Goal: Task Accomplishment & Management: Use online tool/utility

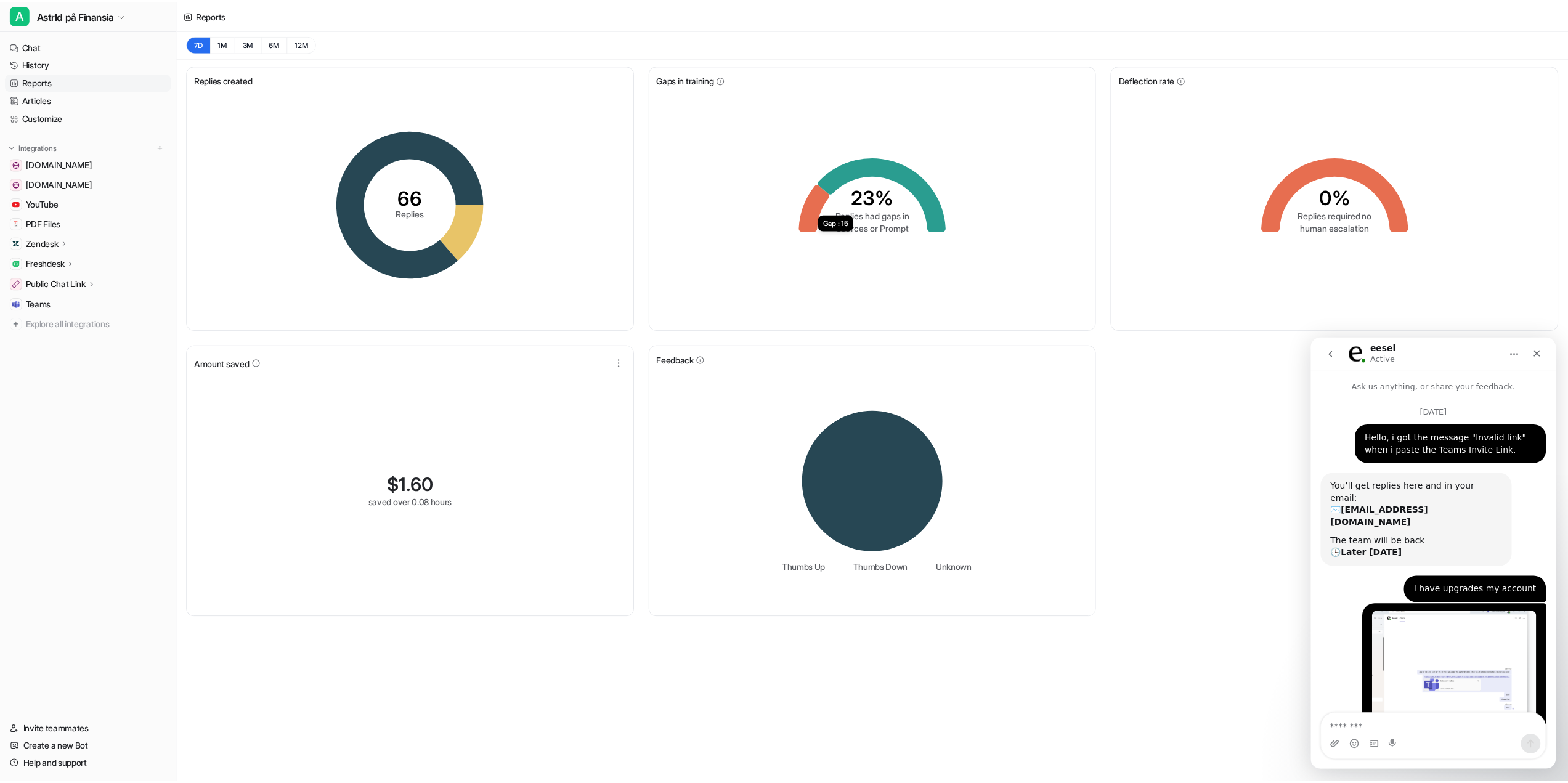
scroll to position [1823, 0]
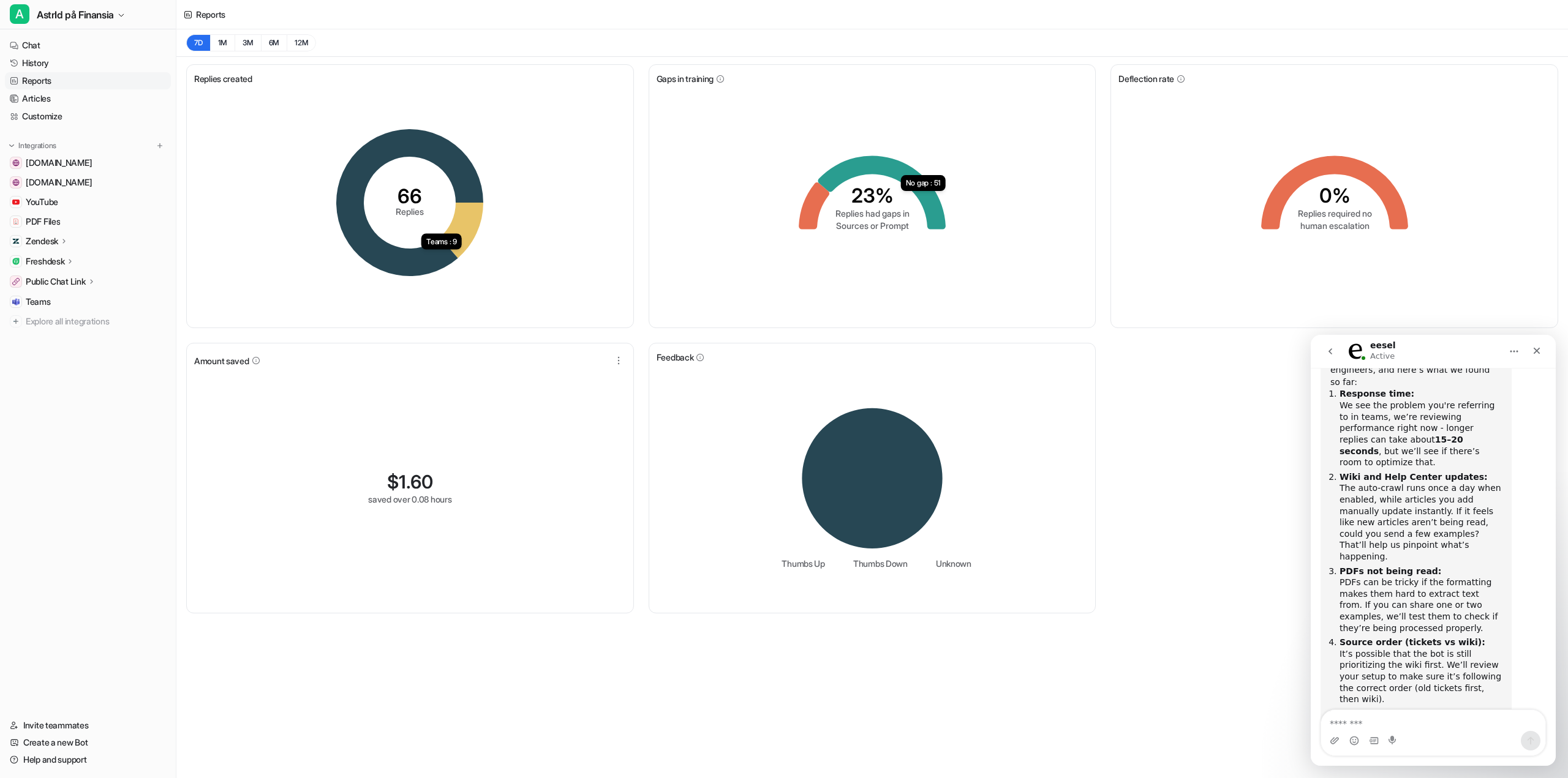
click at [473, 217] on icon at bounding box center [461, 230] width 43 height 56
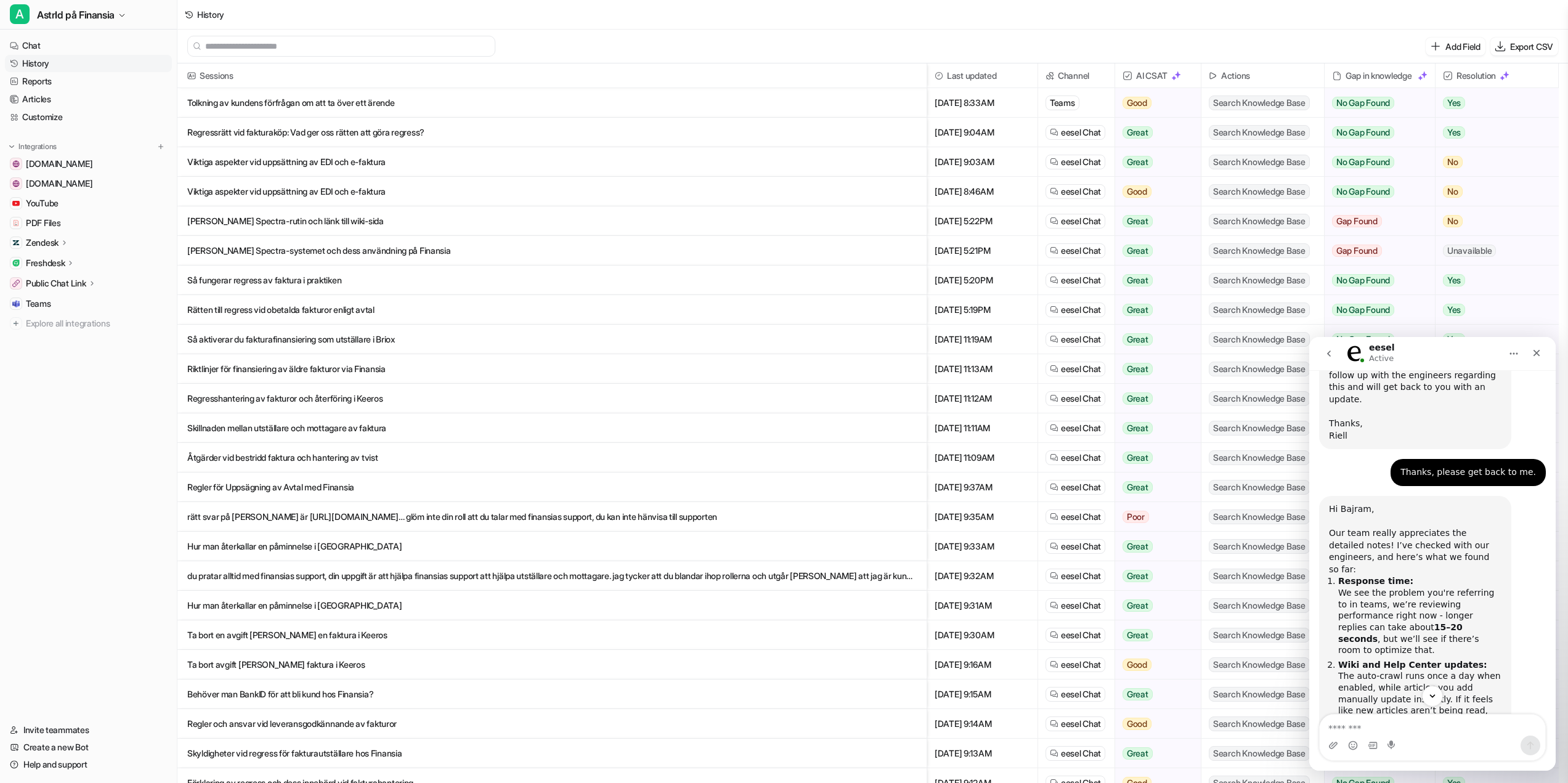
scroll to position [1700, 0]
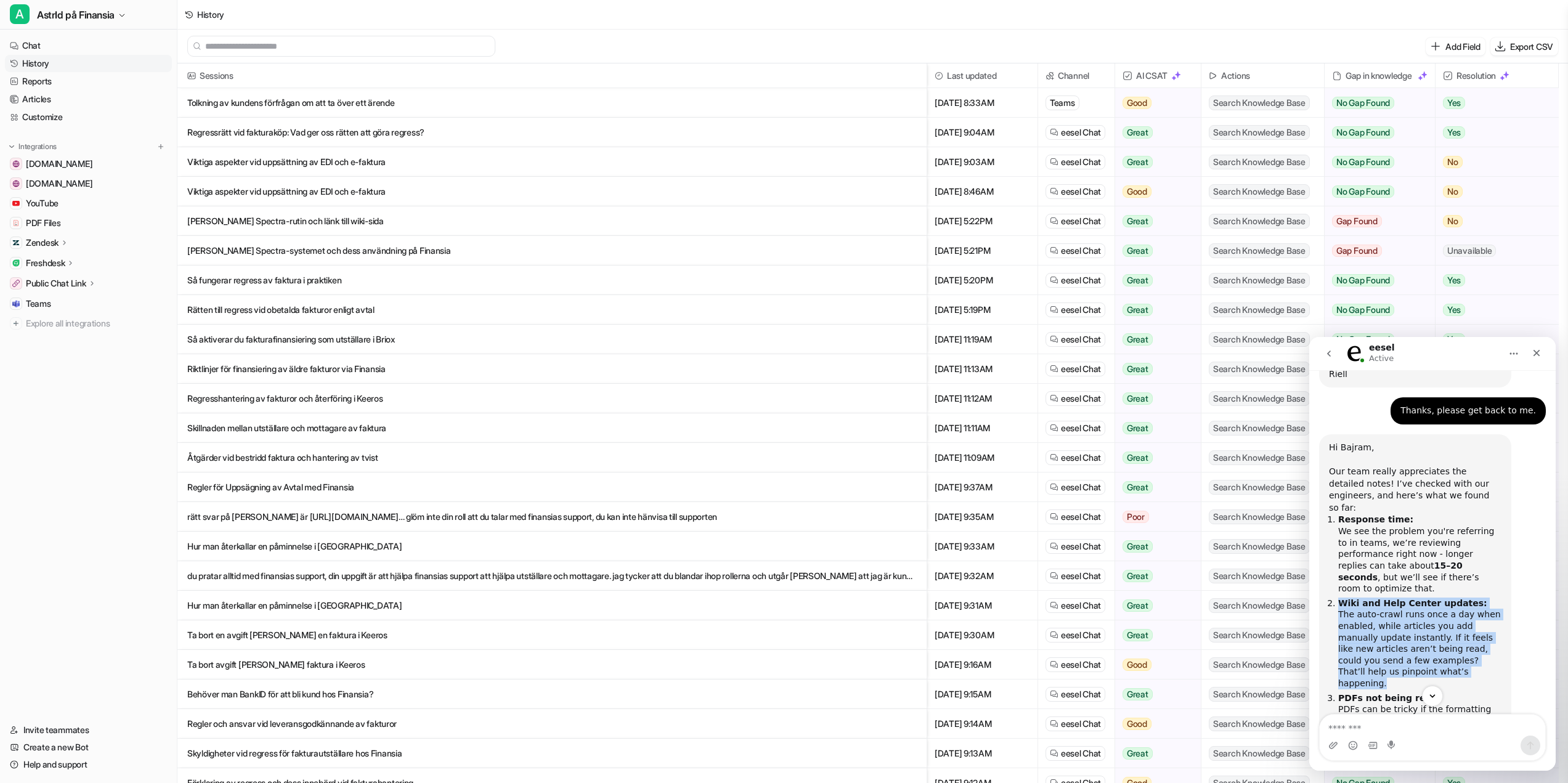
drag, startPoint x: 1388, startPoint y: 544, endPoint x: 1327, endPoint y: 471, distance: 95.1
click at [1327, 471] on div "Hi Bajram, ​ Our team really appreciates the detailed notes! I’ve checked with …" at bounding box center [1414, 706] width 192 height 545
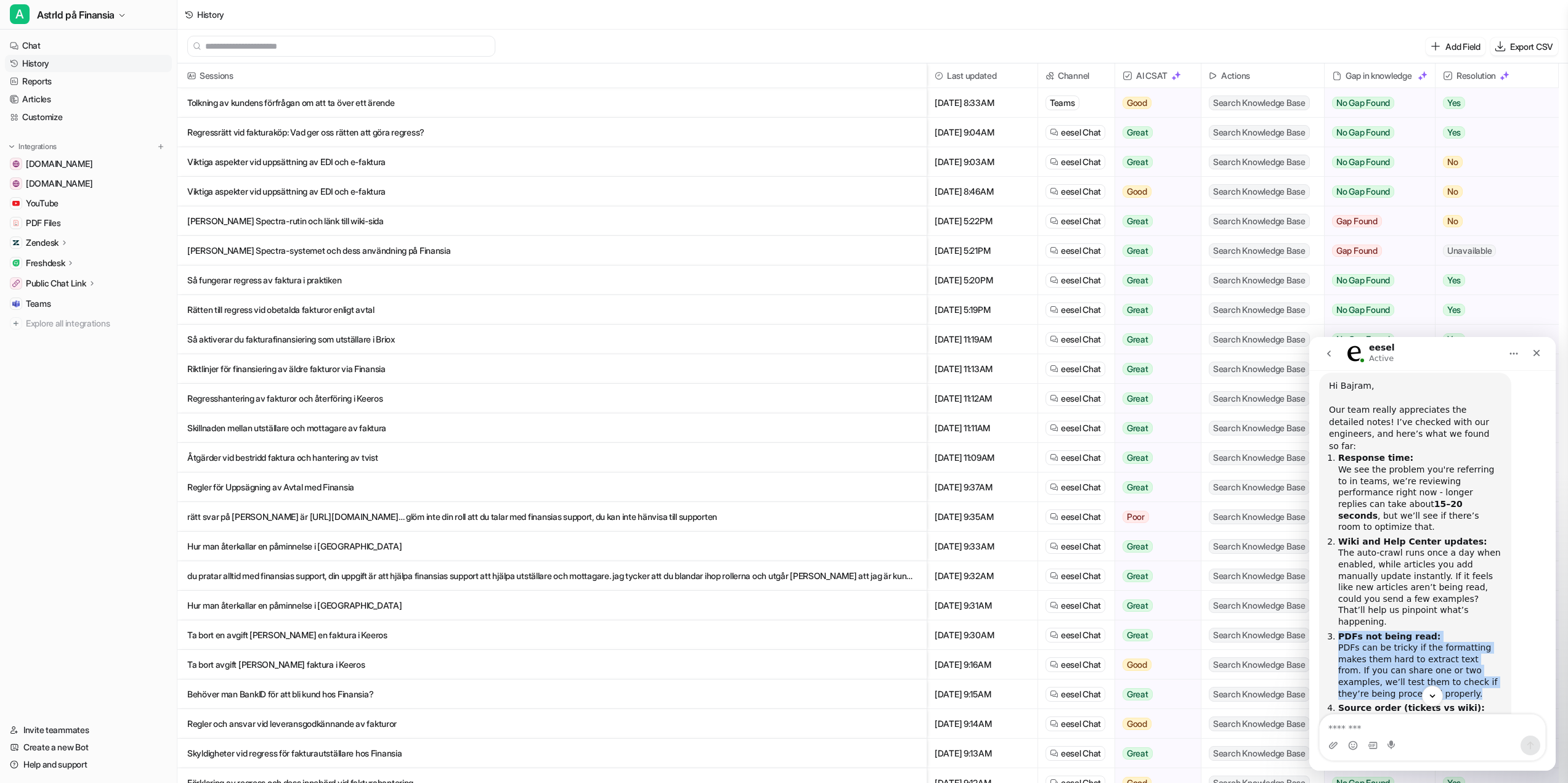
drag, startPoint x: 1397, startPoint y: 549, endPoint x: 1332, endPoint y: 497, distance: 83.2
click at [1338, 631] on li "PDFs not being read: PDFs can be tricky if the formatting makes them hard to ex…" at bounding box center [1419, 666] width 163 height 69
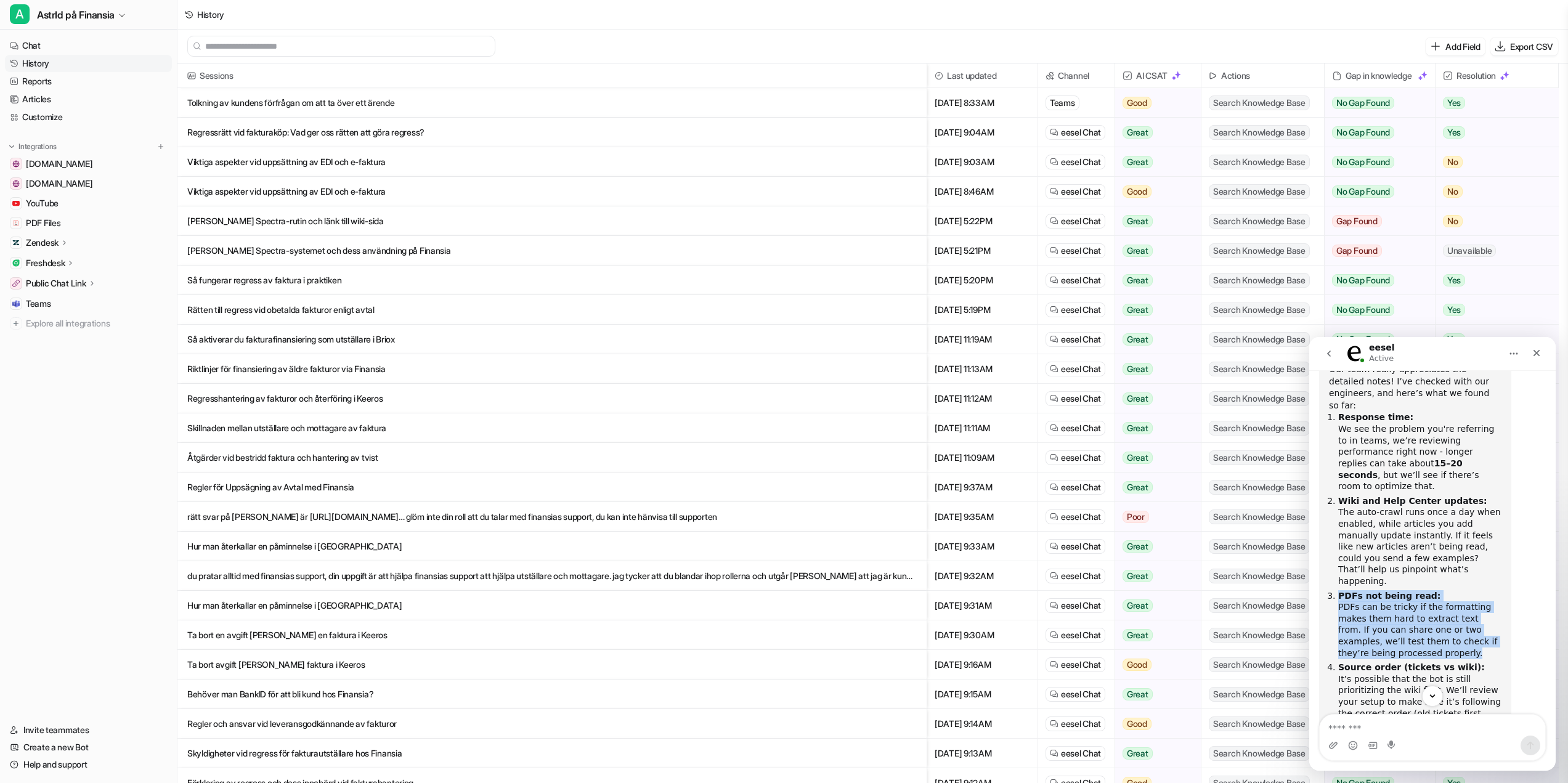
scroll to position [1823, 0]
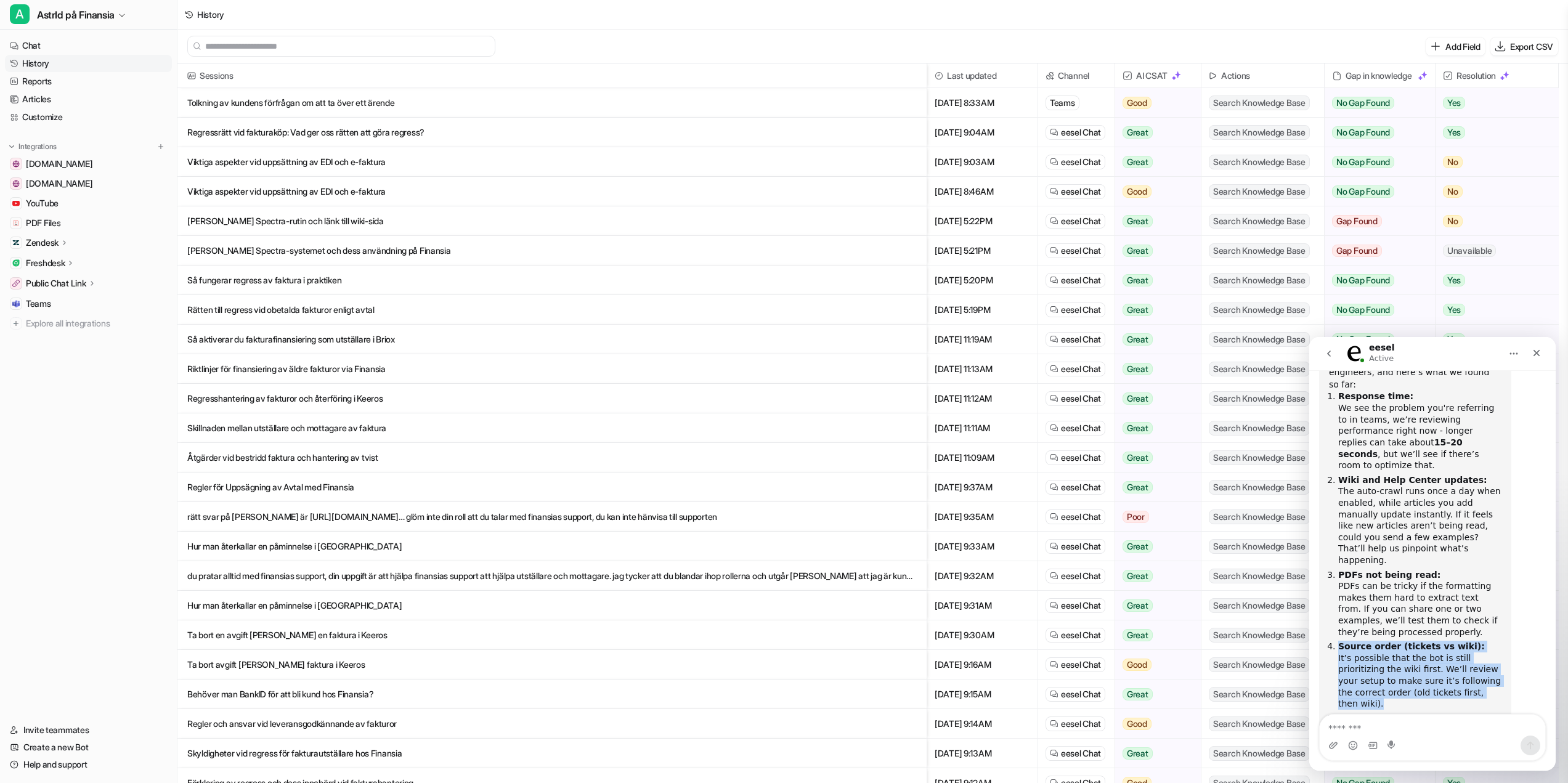
drag, startPoint x: 1448, startPoint y: 553, endPoint x: 1333, endPoint y: 503, distance: 125.4
click at [1338, 641] on li "Source order (tickets vs wiki): It’s possible that the bot is still prioritizin…" at bounding box center [1419, 676] width 163 height 69
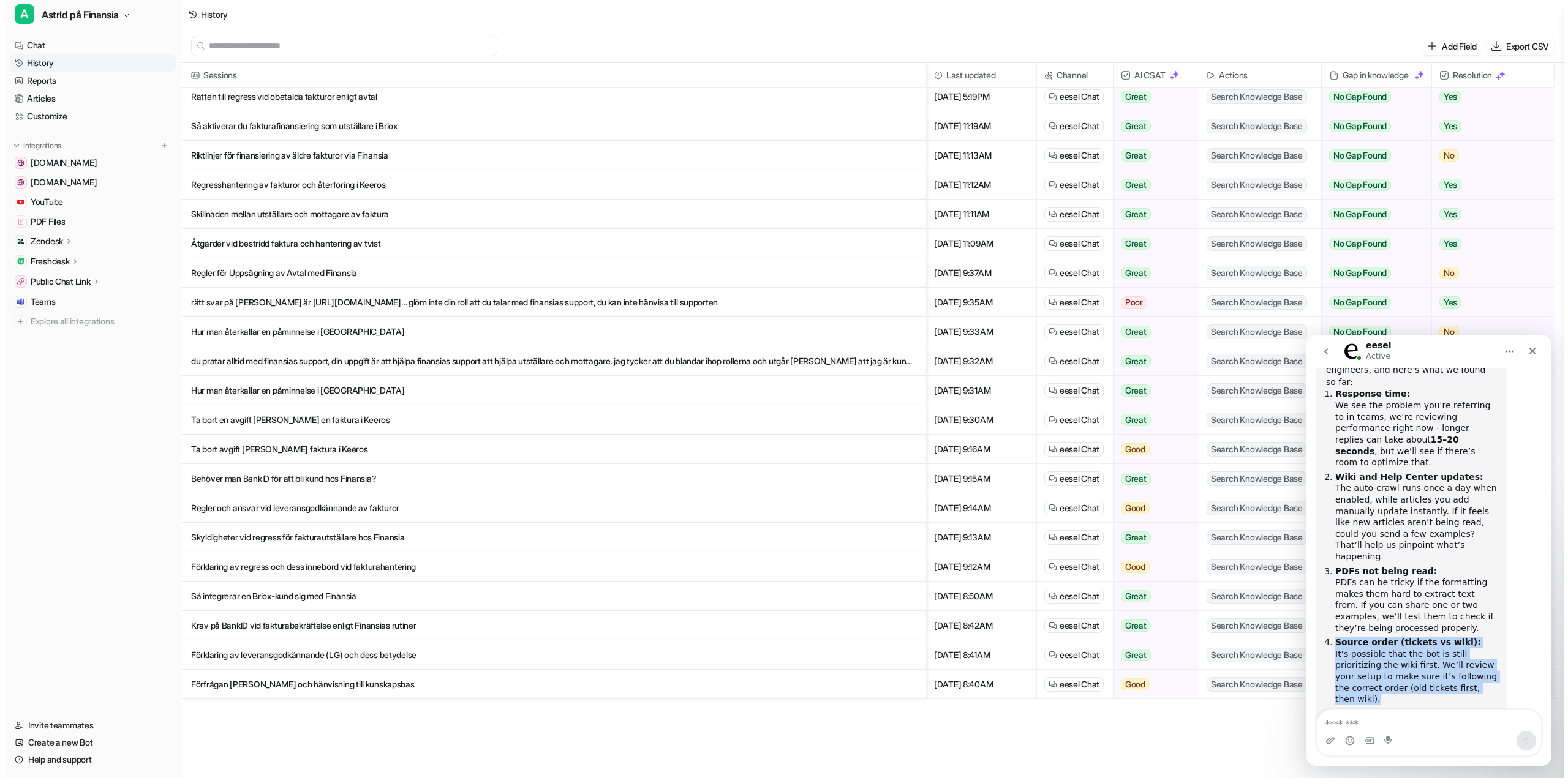
scroll to position [0, 0]
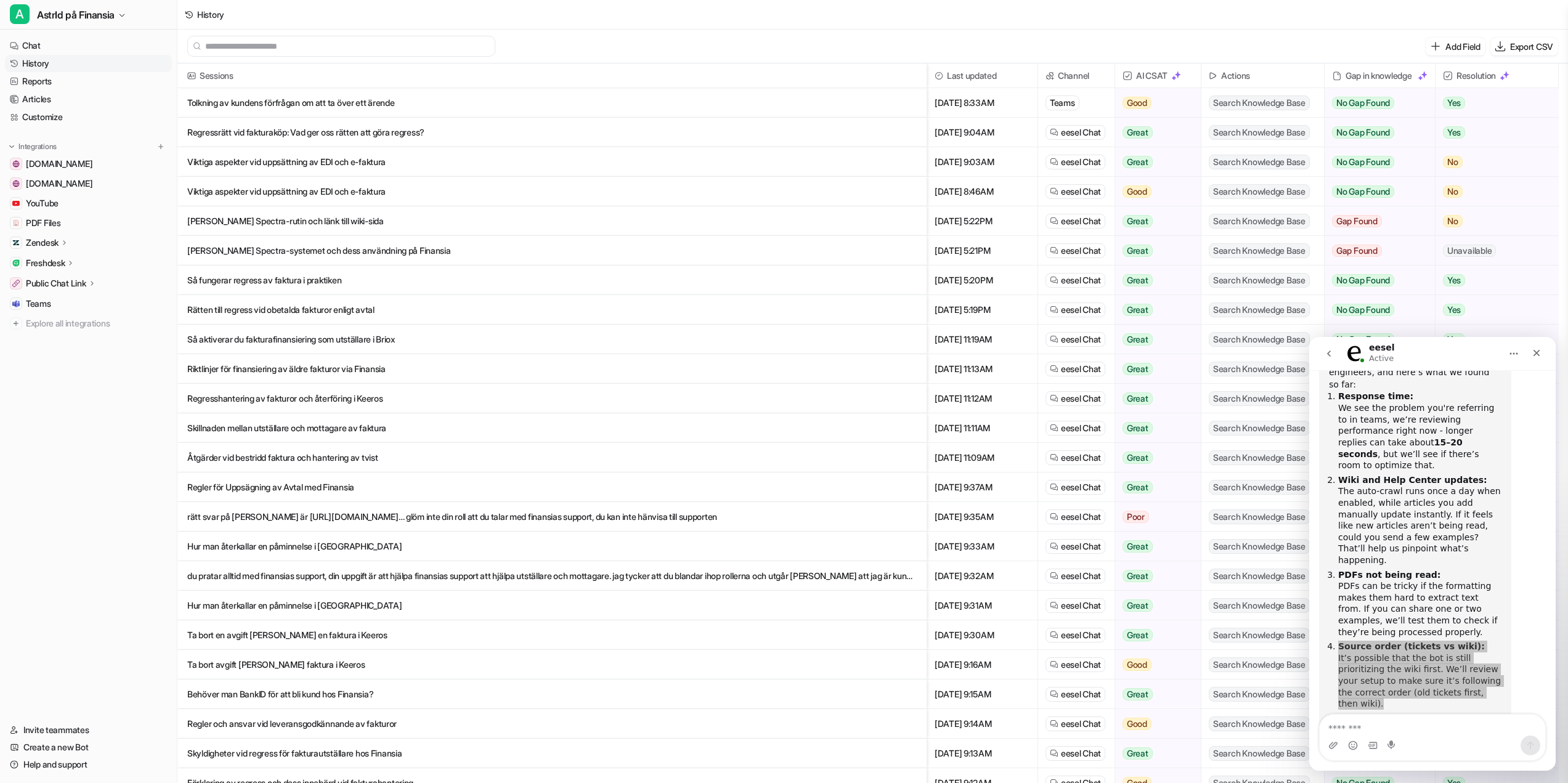
click at [71, 244] on div "Zendesk" at bounding box center [89, 243] width 167 height 18
click at [64, 265] on p "Overview" at bounding box center [54, 260] width 37 height 13
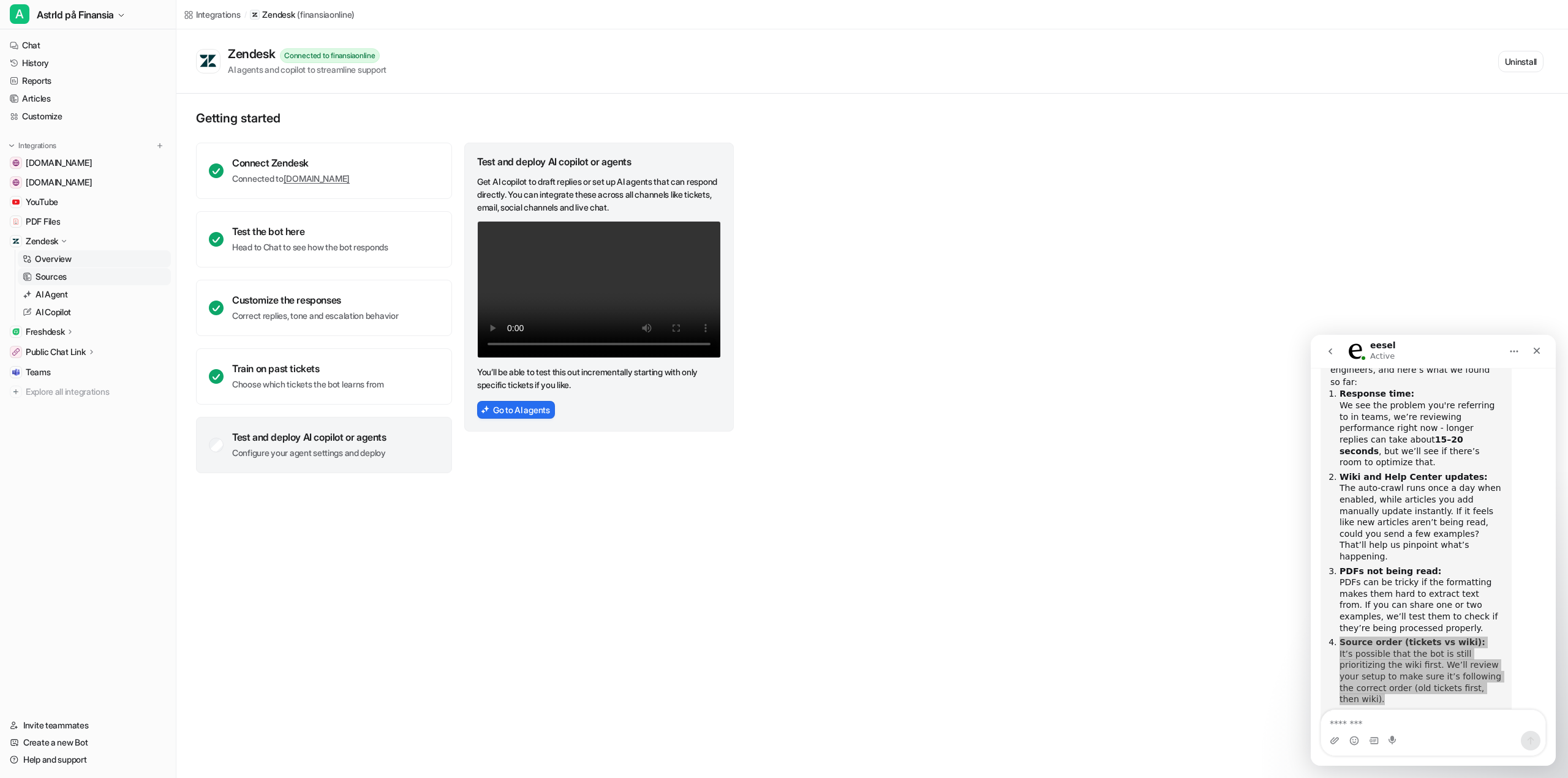
click at [101, 280] on link "Sources" at bounding box center [94, 277] width 153 height 18
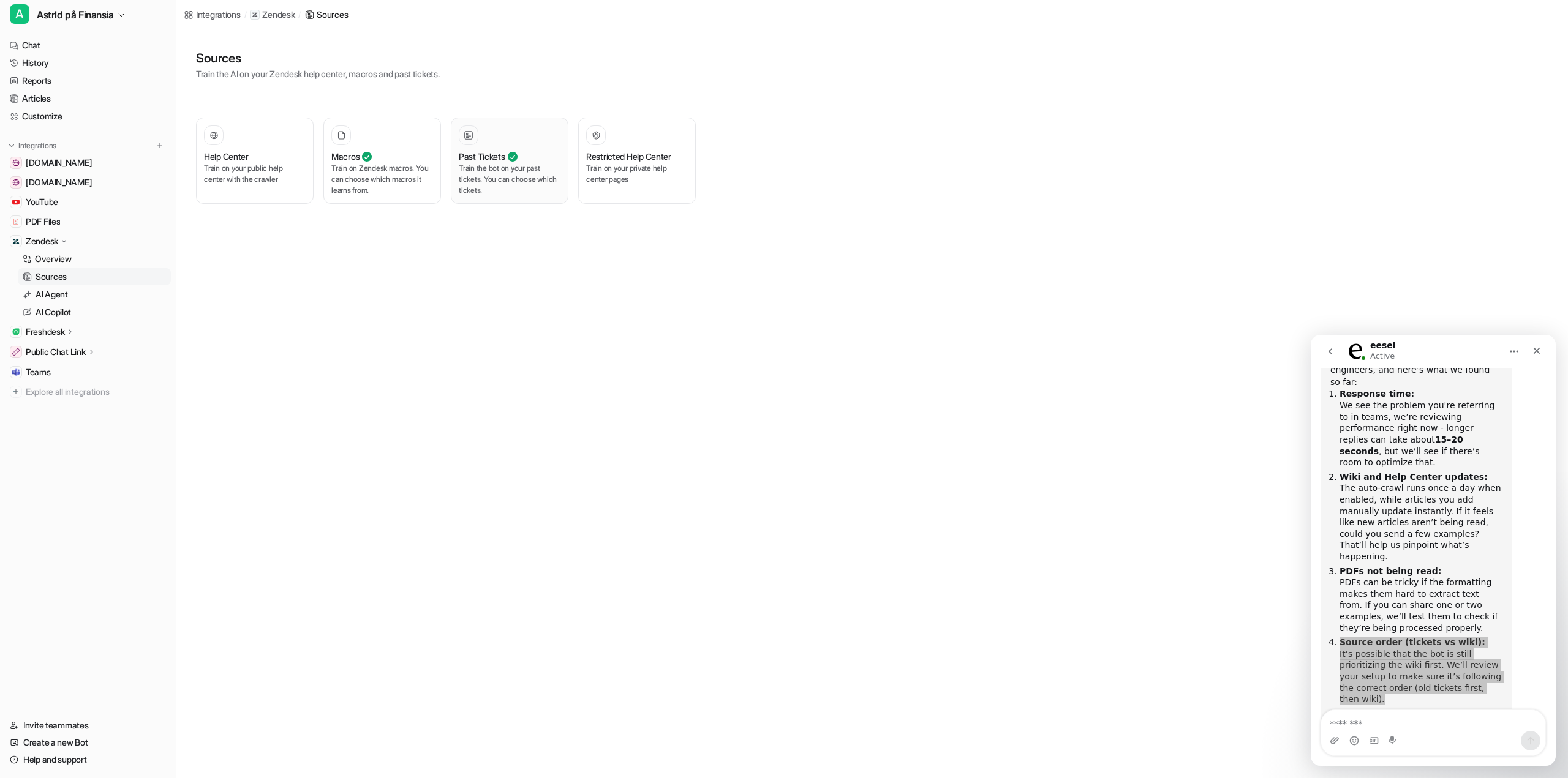
click at [483, 174] on p "Train the bot on your past tickets. You can choose which tickets." at bounding box center [510, 179] width 102 height 33
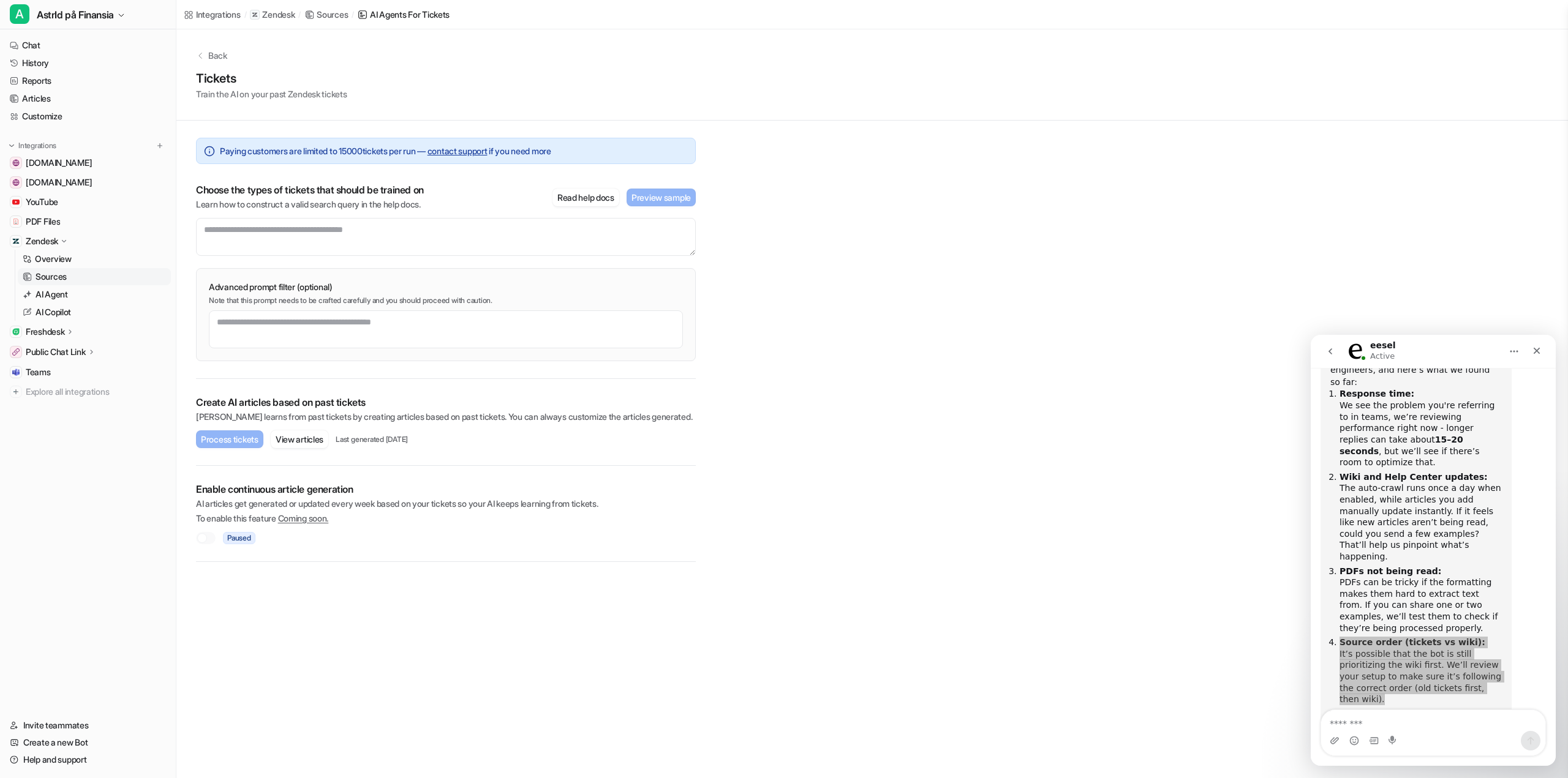
click at [208, 539] on div at bounding box center [206, 538] width 20 height 13
click at [74, 310] on link "AI Copilot" at bounding box center [94, 312] width 153 height 18
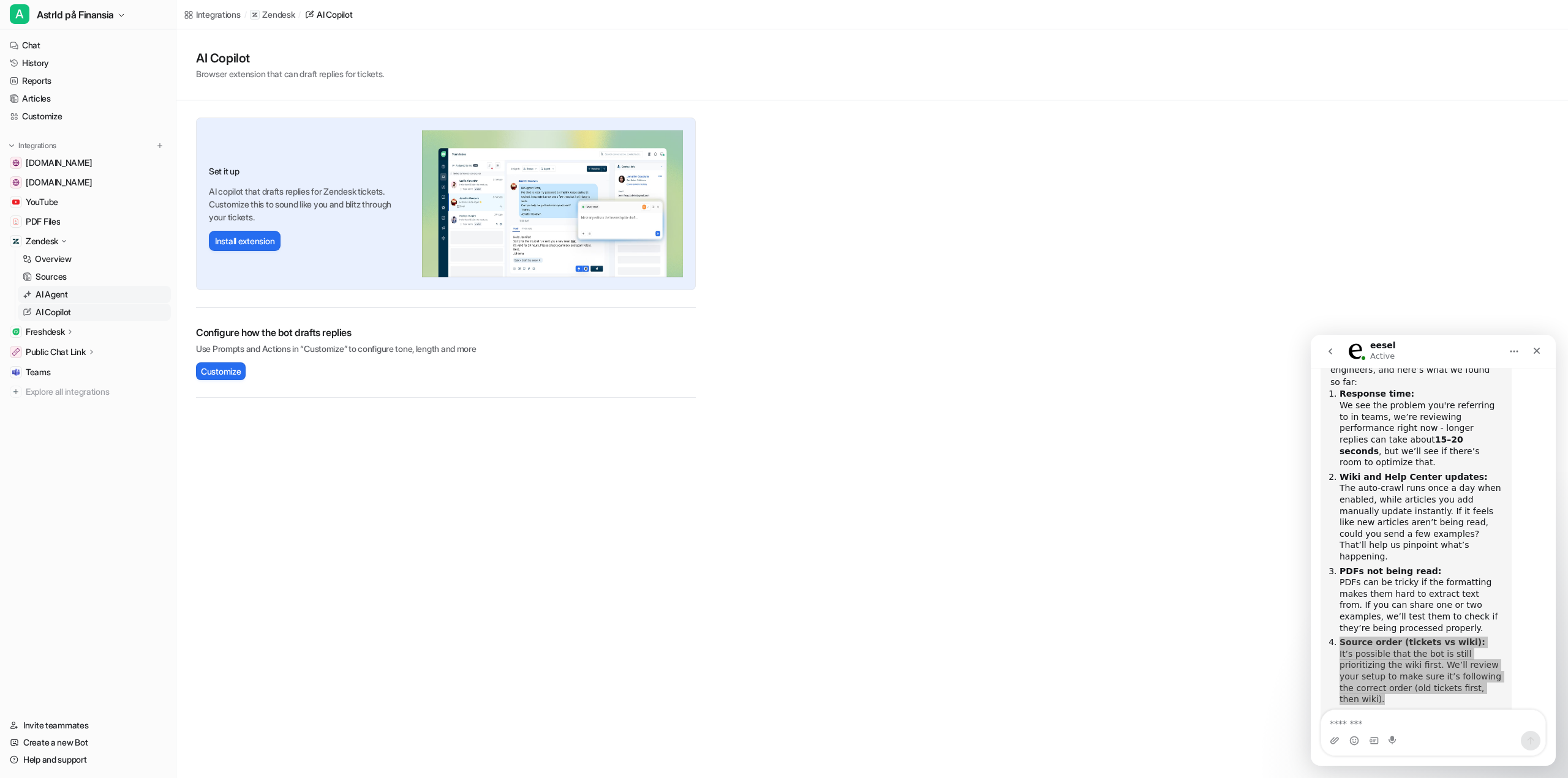
click at [80, 295] on link "AI Agent" at bounding box center [94, 295] width 153 height 18
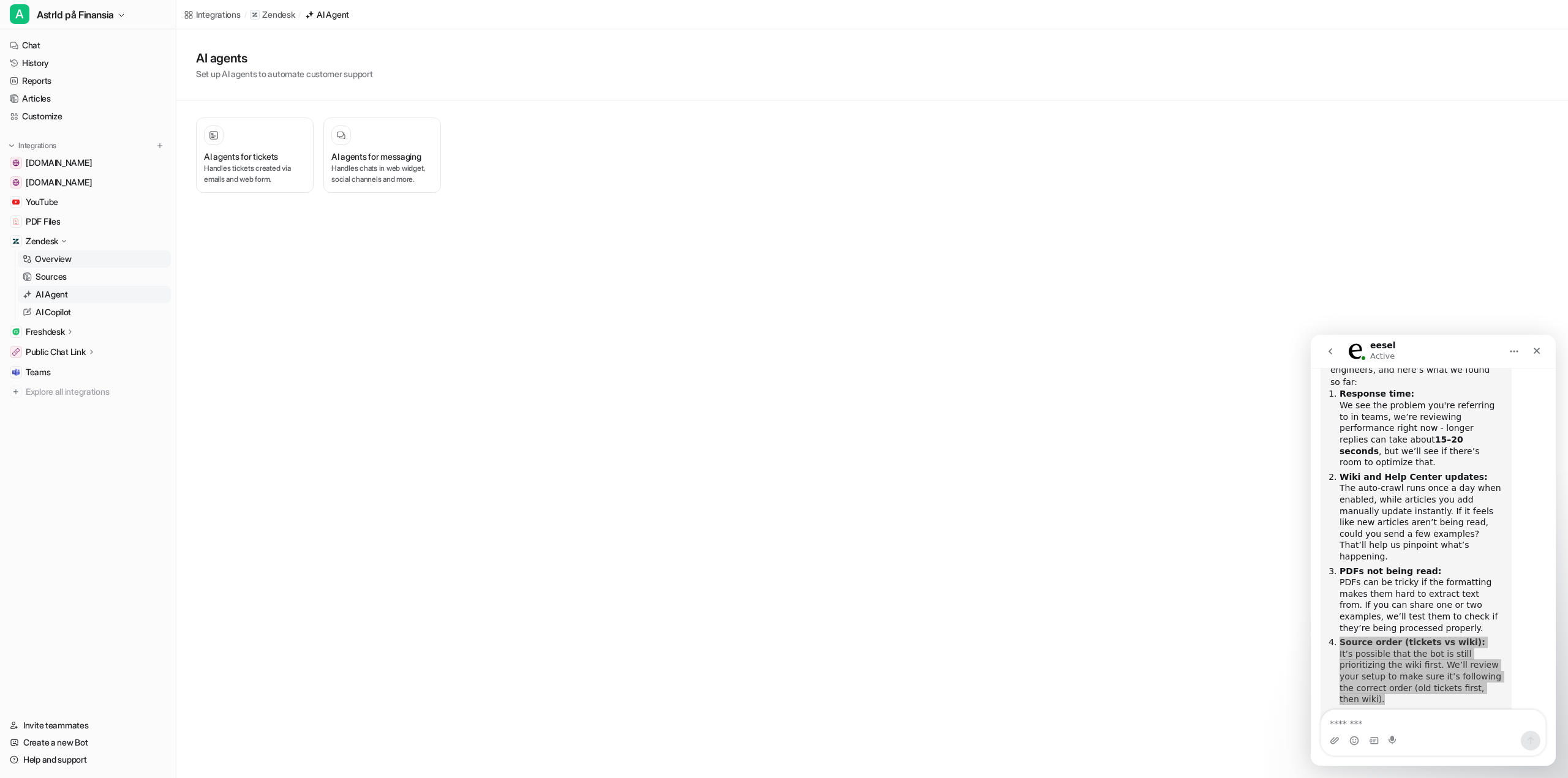
click at [85, 257] on link "Overview" at bounding box center [94, 259] width 153 height 18
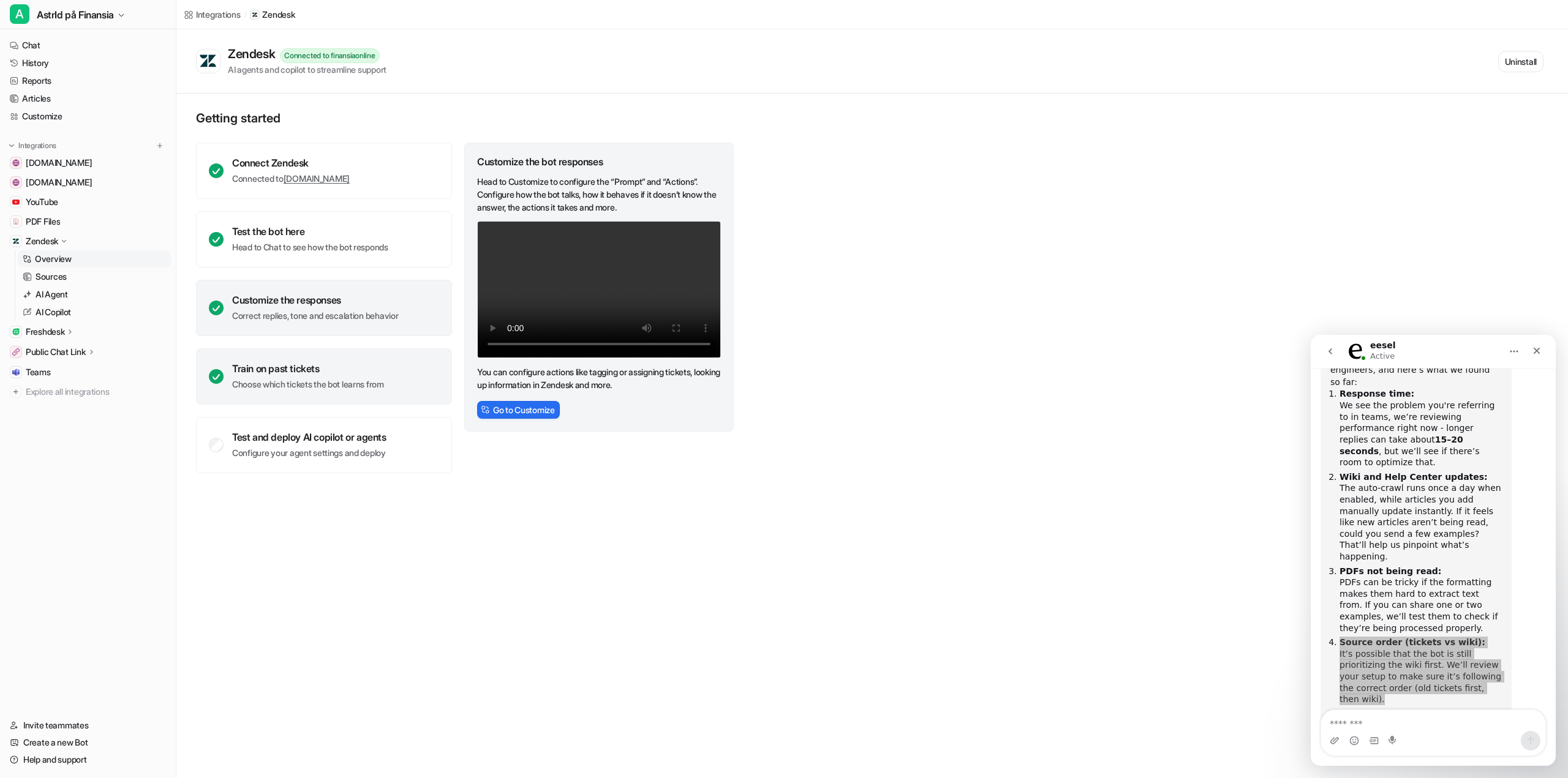
click at [288, 371] on div "Train on past tickets" at bounding box center [307, 369] width 152 height 13
click at [75, 225] on link "PDF Files" at bounding box center [88, 222] width 166 height 18
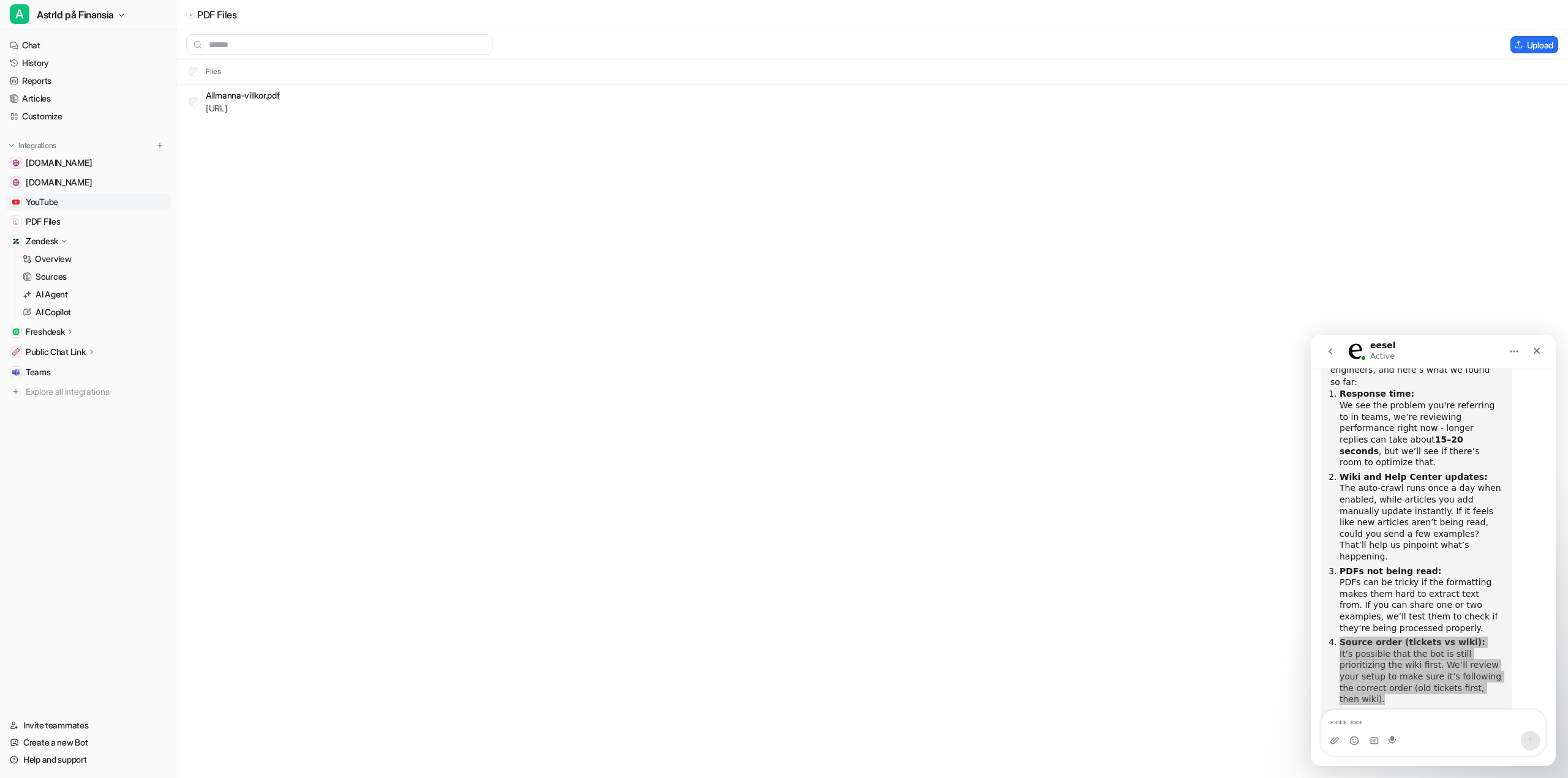
click at [91, 202] on link "YouTube" at bounding box center [88, 203] width 166 height 18
click at [110, 181] on link "[DOMAIN_NAME]" at bounding box center [88, 183] width 166 height 18
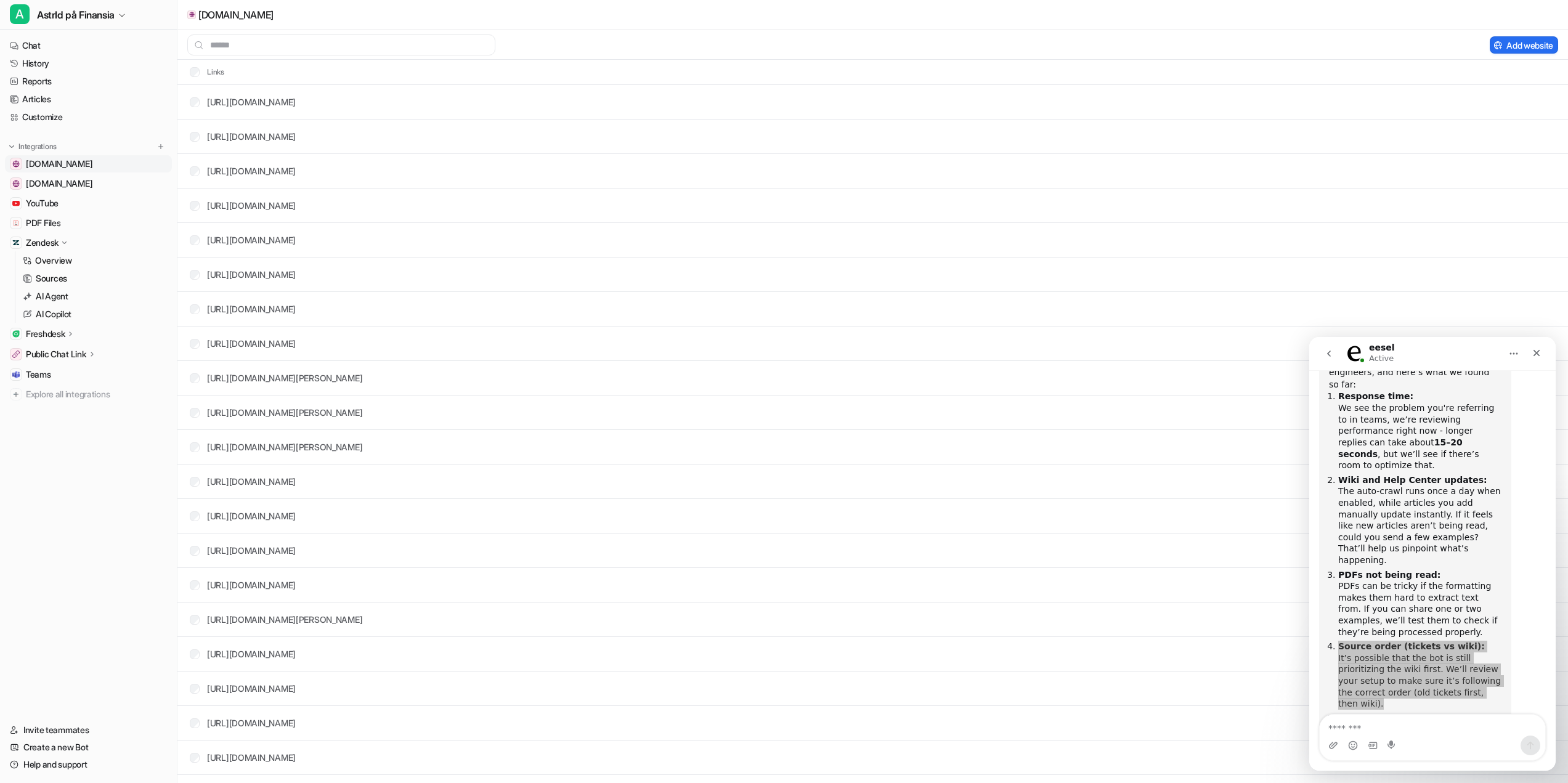
click at [78, 165] on span "[DOMAIN_NAME]" at bounding box center [59, 163] width 67 height 13
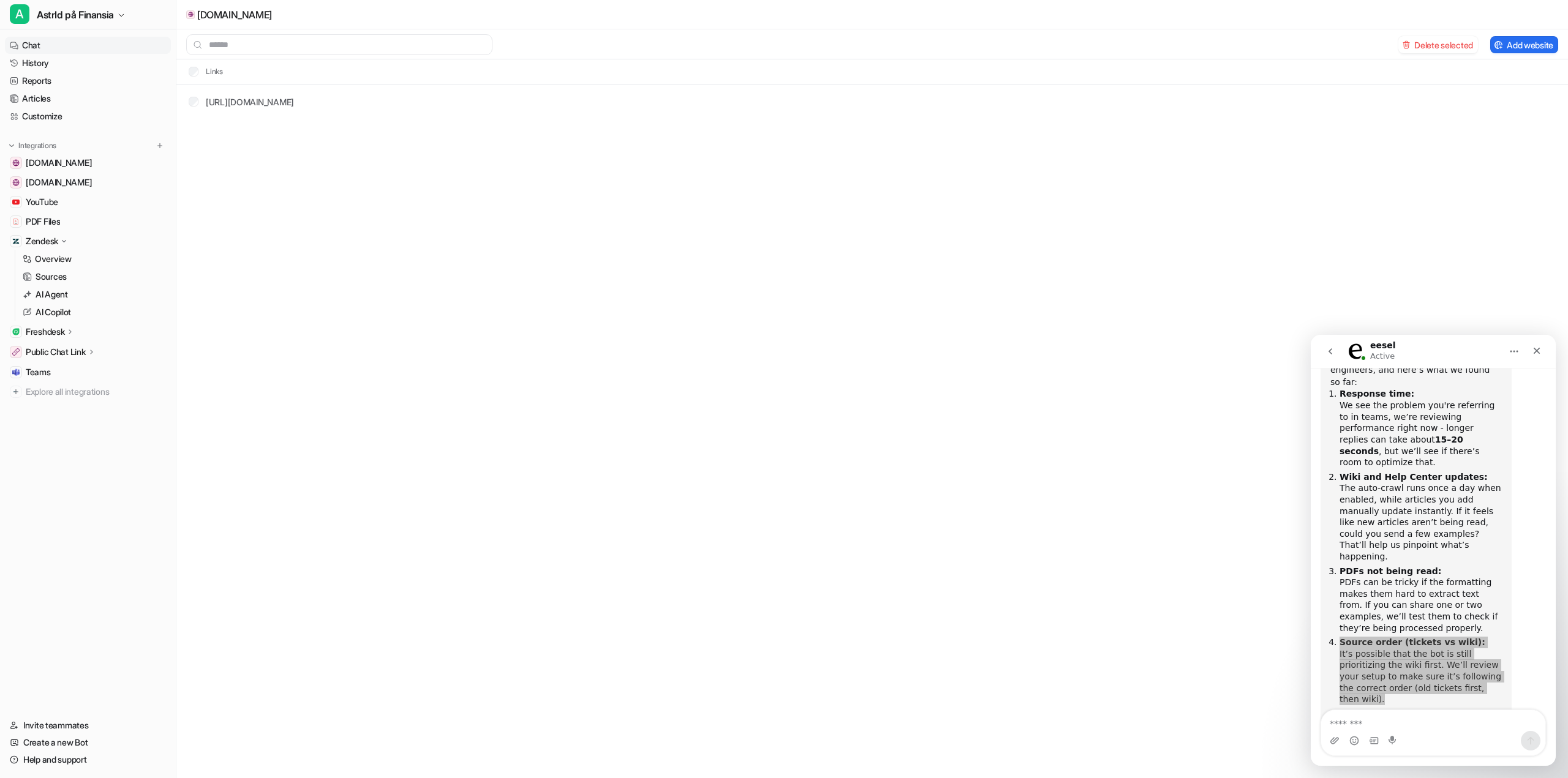
click at [77, 49] on link "Chat" at bounding box center [88, 46] width 166 height 18
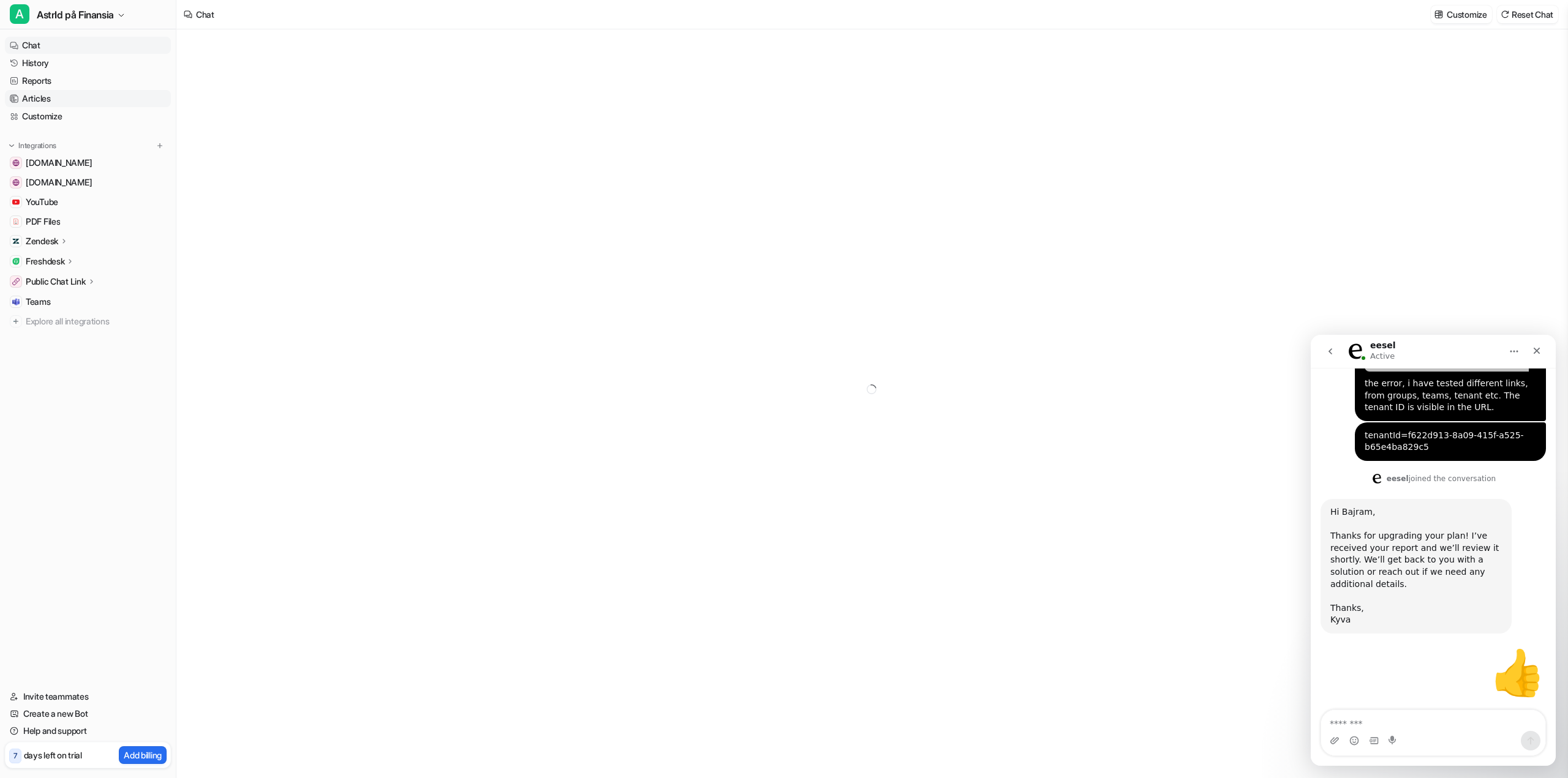
click at [55, 104] on link "Articles" at bounding box center [88, 99] width 166 height 18
type textarea "**********"
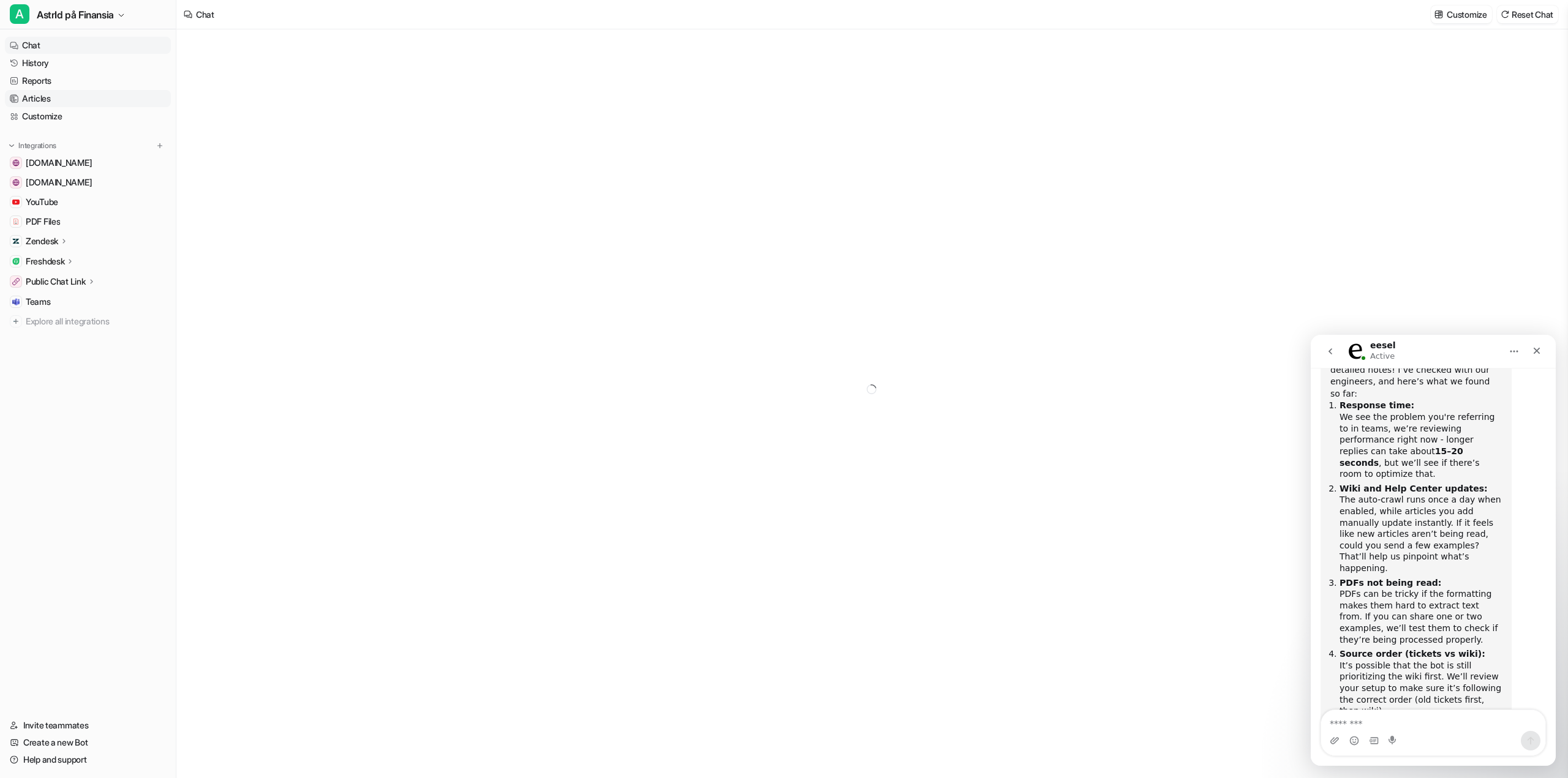
scroll to position [1811, 0]
click at [57, 98] on link "Articles" at bounding box center [88, 99] width 166 height 18
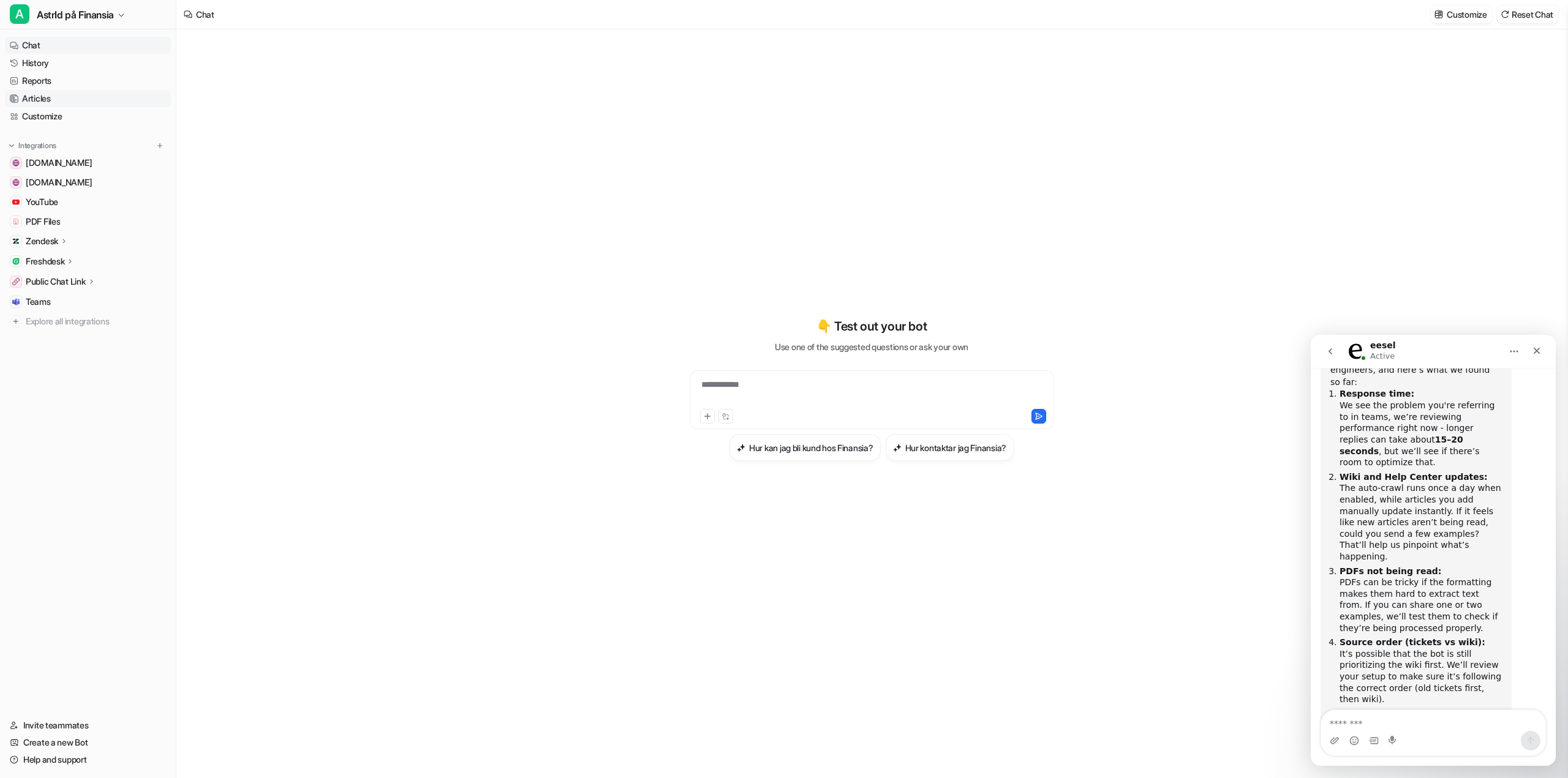
click at [57, 98] on link "Articles" at bounding box center [88, 99] width 166 height 18
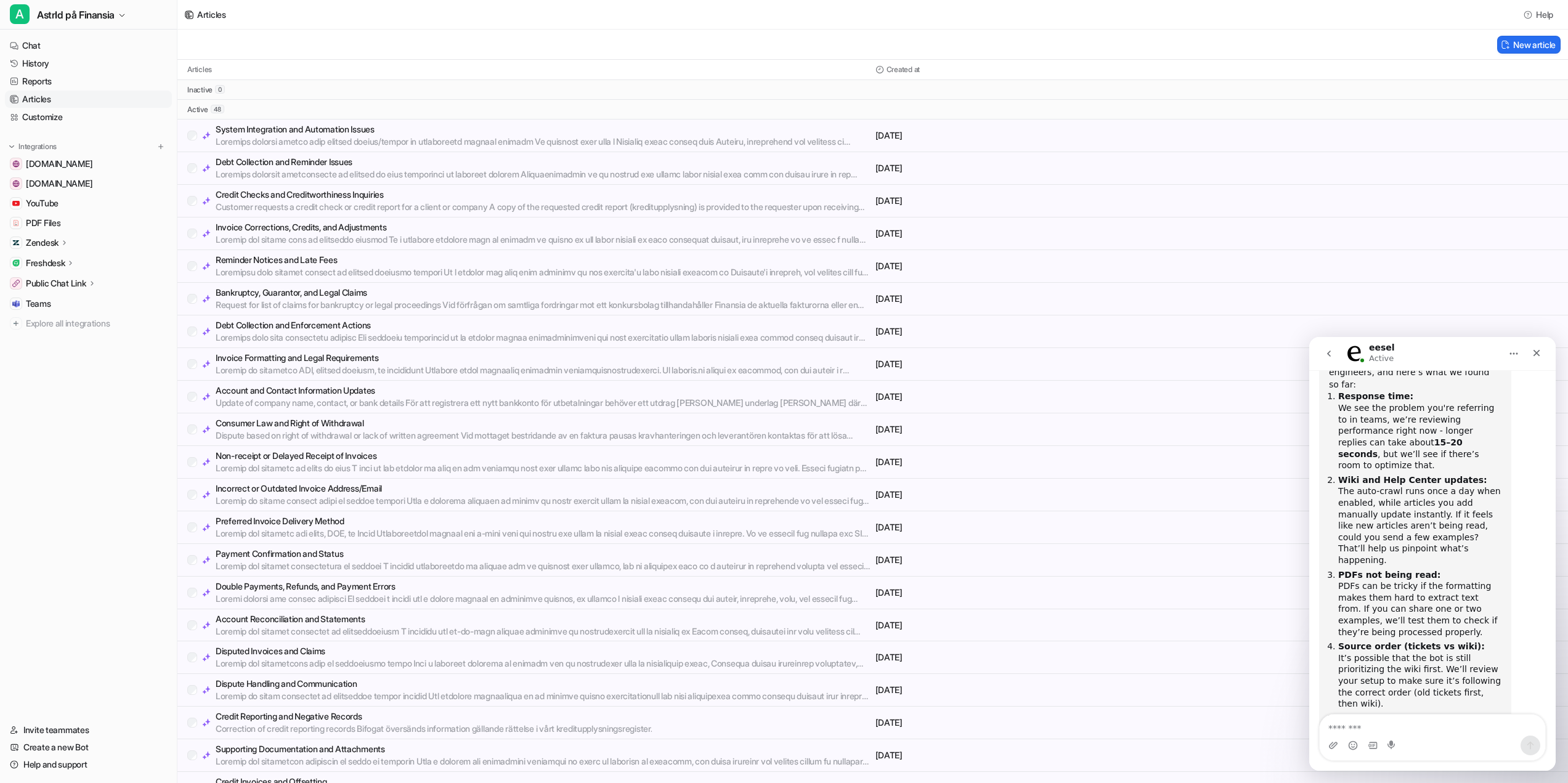
click at [390, 131] on p "System Integration and Automation Issues" at bounding box center [542, 129] width 655 height 13
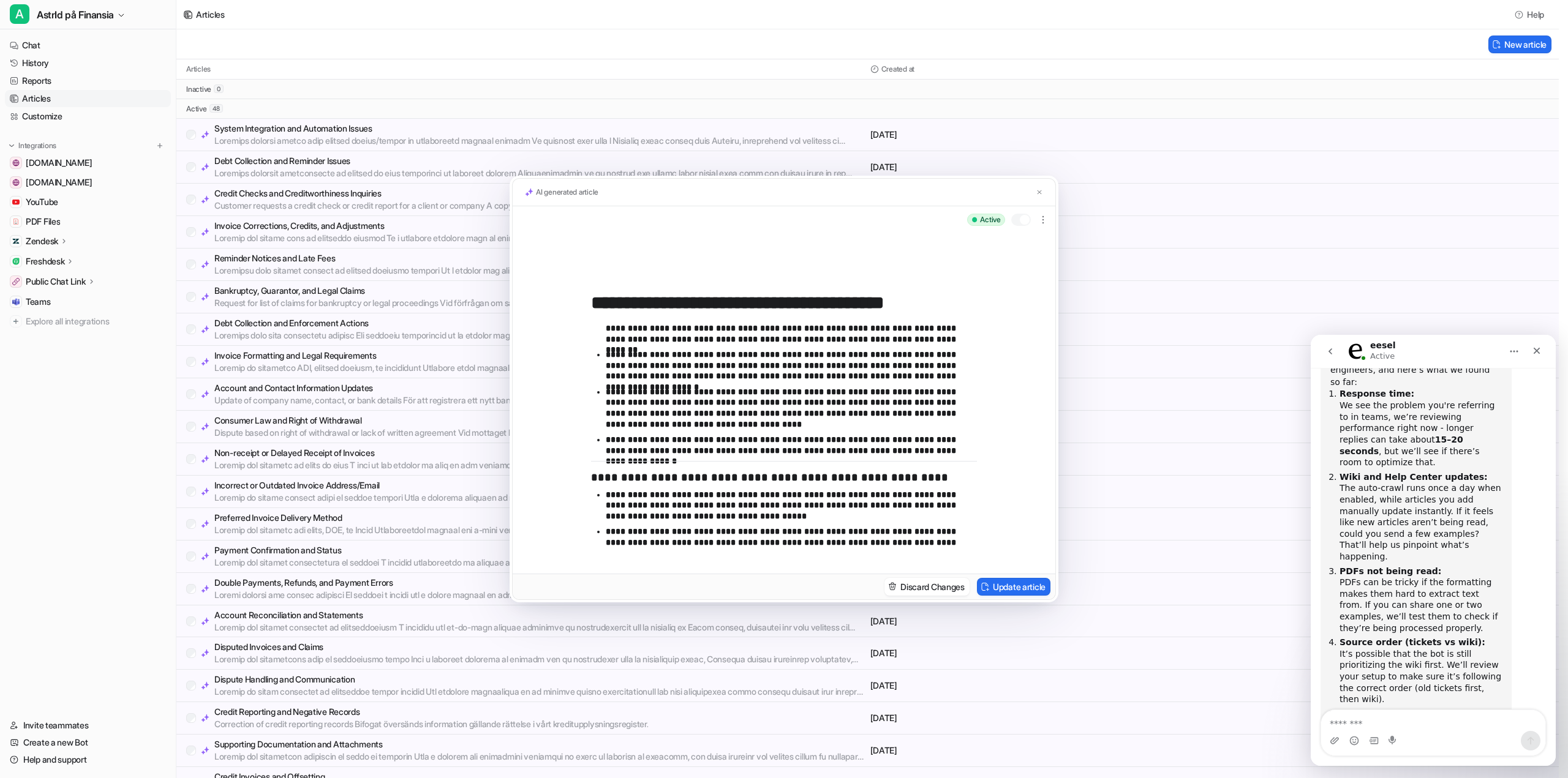
scroll to position [508, 0]
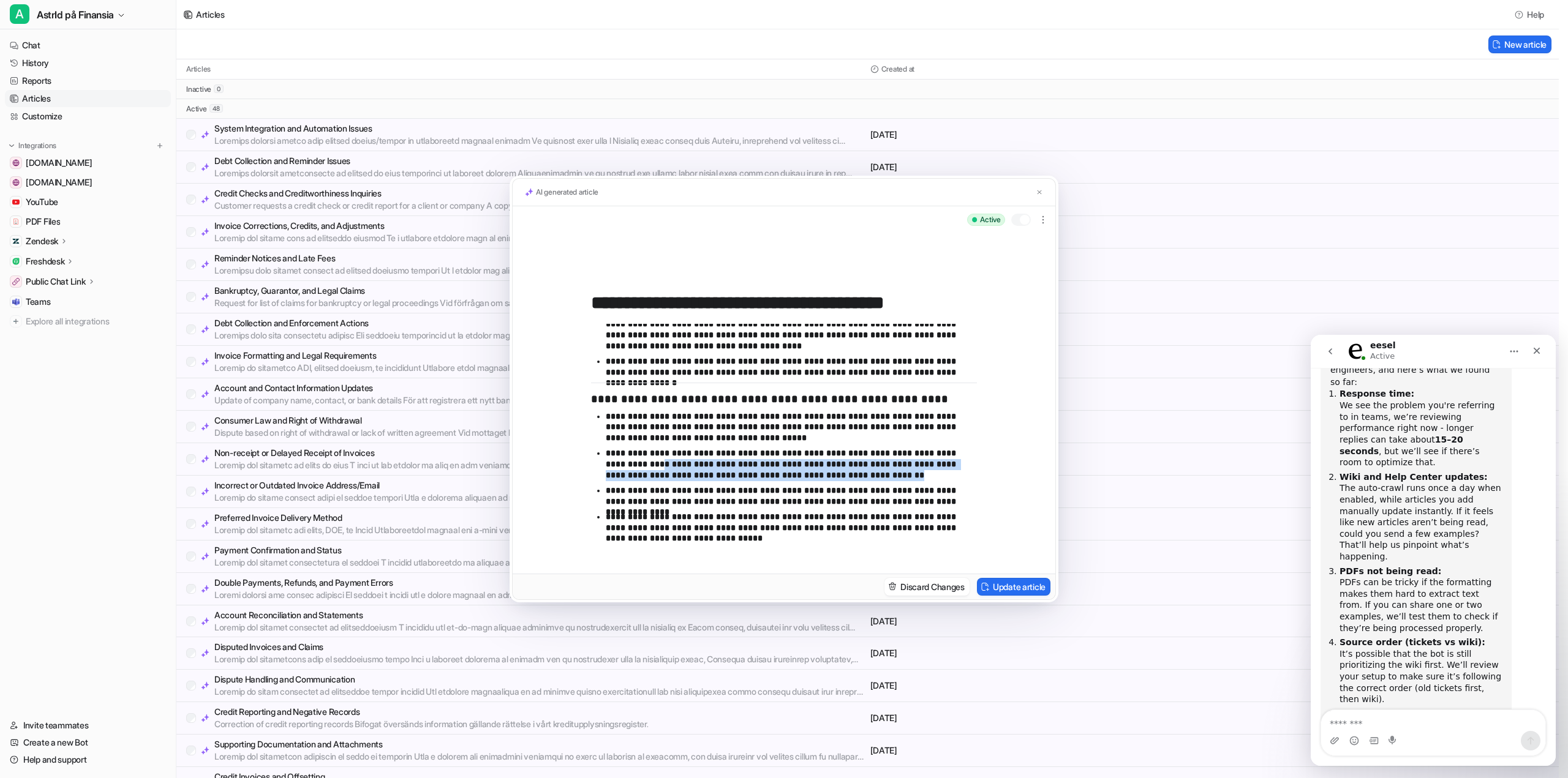
drag, startPoint x: 856, startPoint y: 475, endPoint x: 585, endPoint y: 456, distance: 271.7
click at [585, 460] on div "**********" at bounding box center [784, 403] width 543 height 341
click at [1039, 191] on img at bounding box center [1039, 193] width 8 height 8
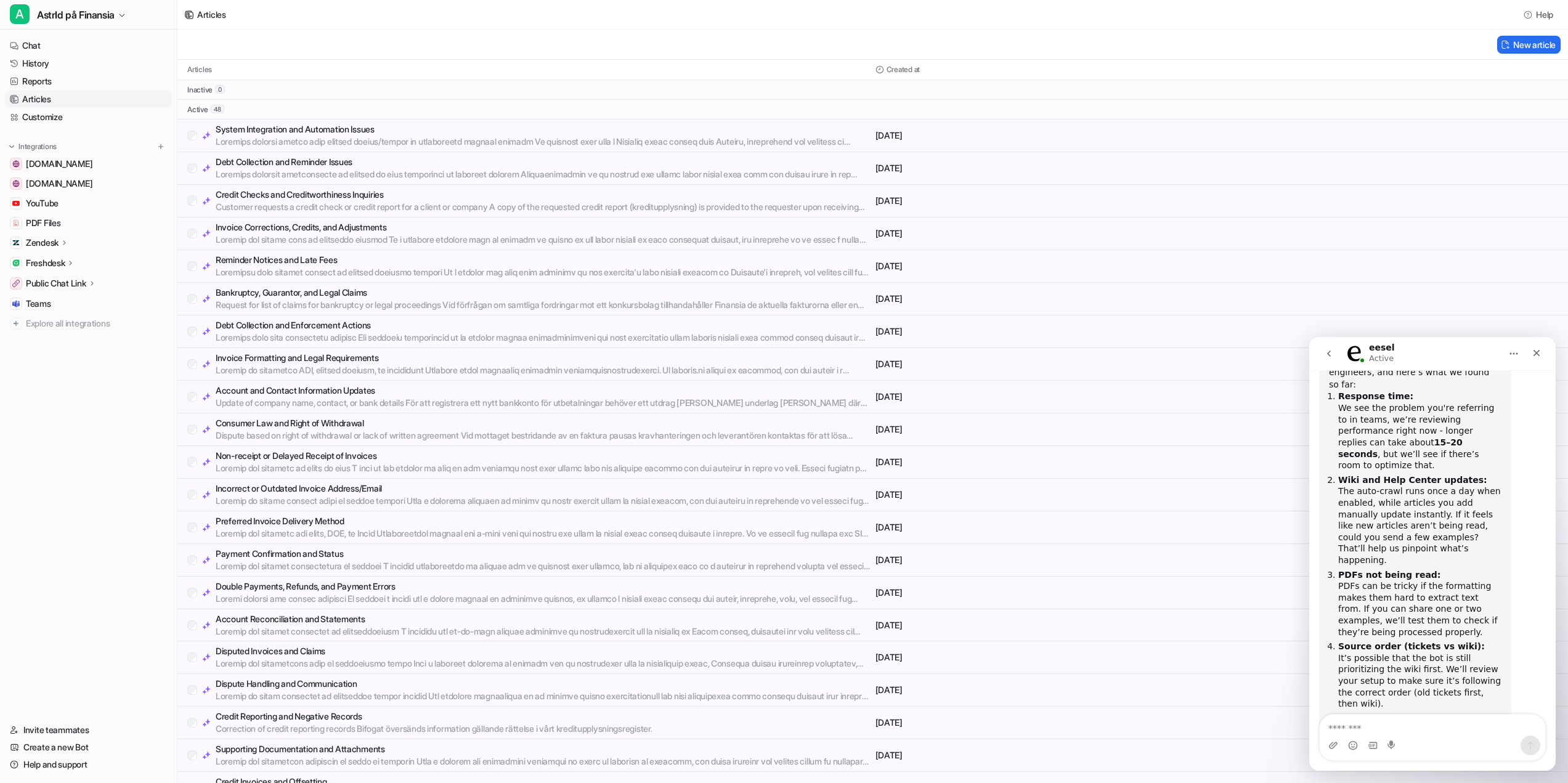
click at [337, 168] on p at bounding box center [542, 174] width 655 height 13
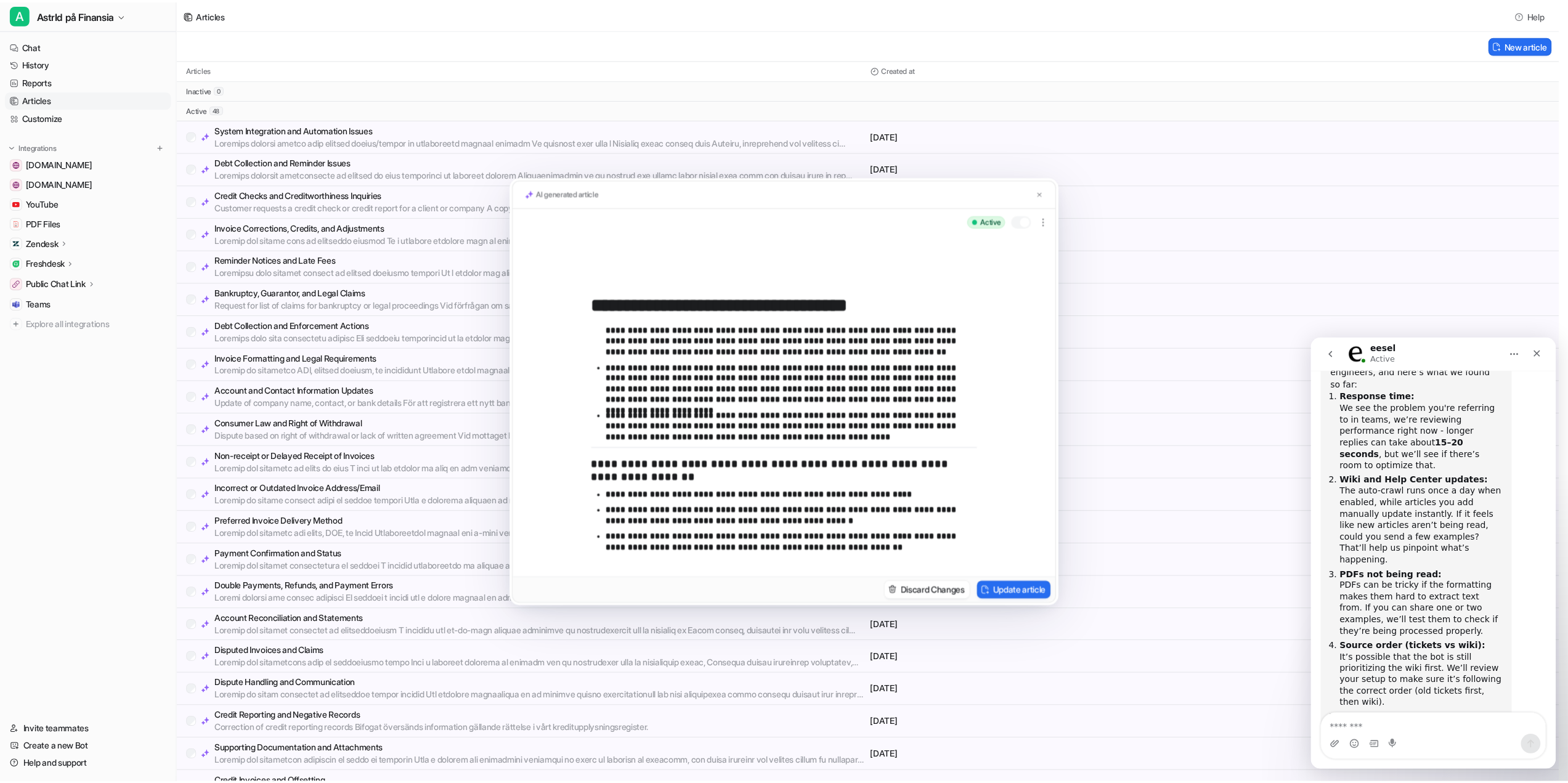
scroll to position [386, 0]
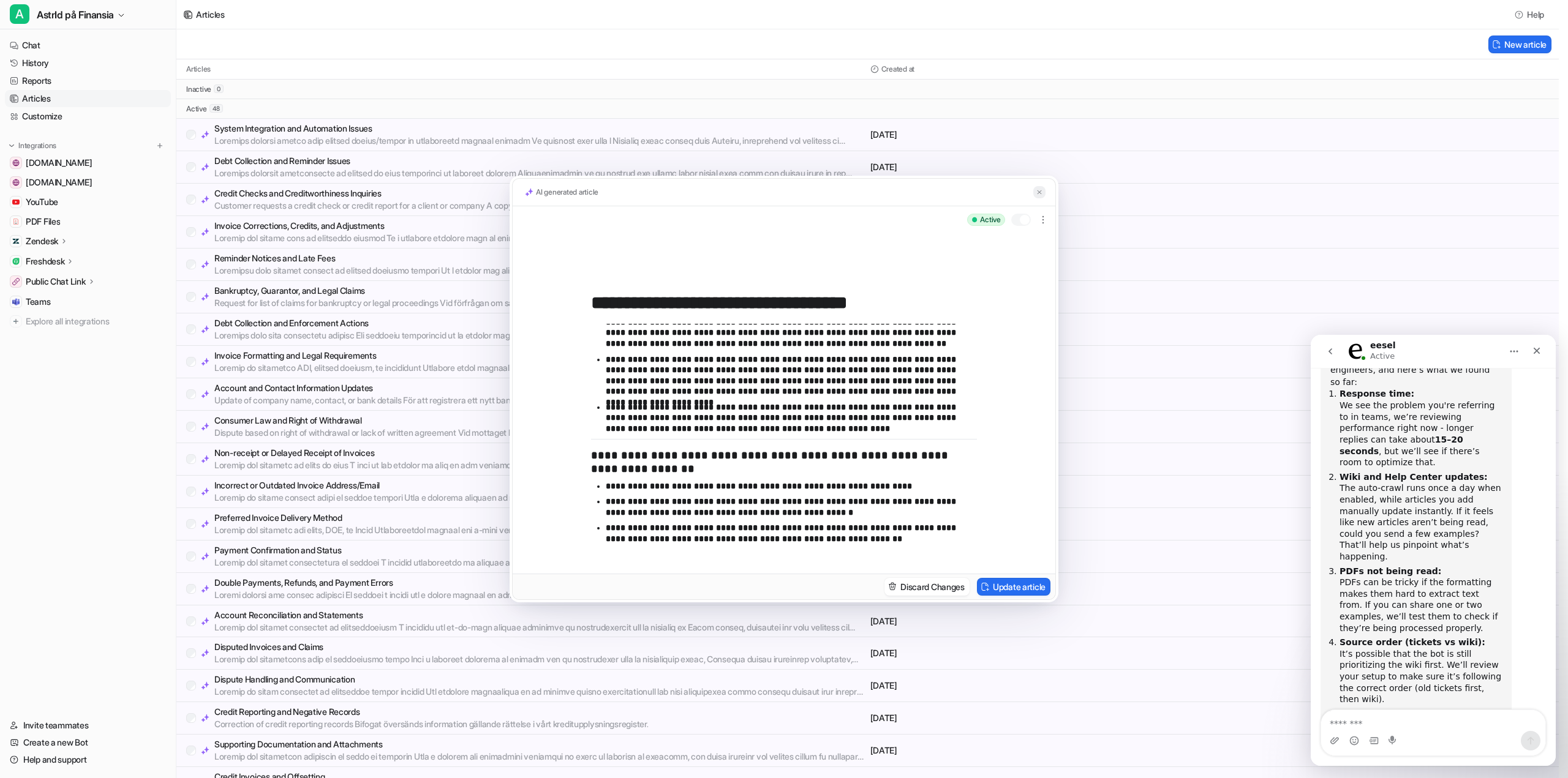
click at [1040, 190] on img at bounding box center [1039, 193] width 8 height 8
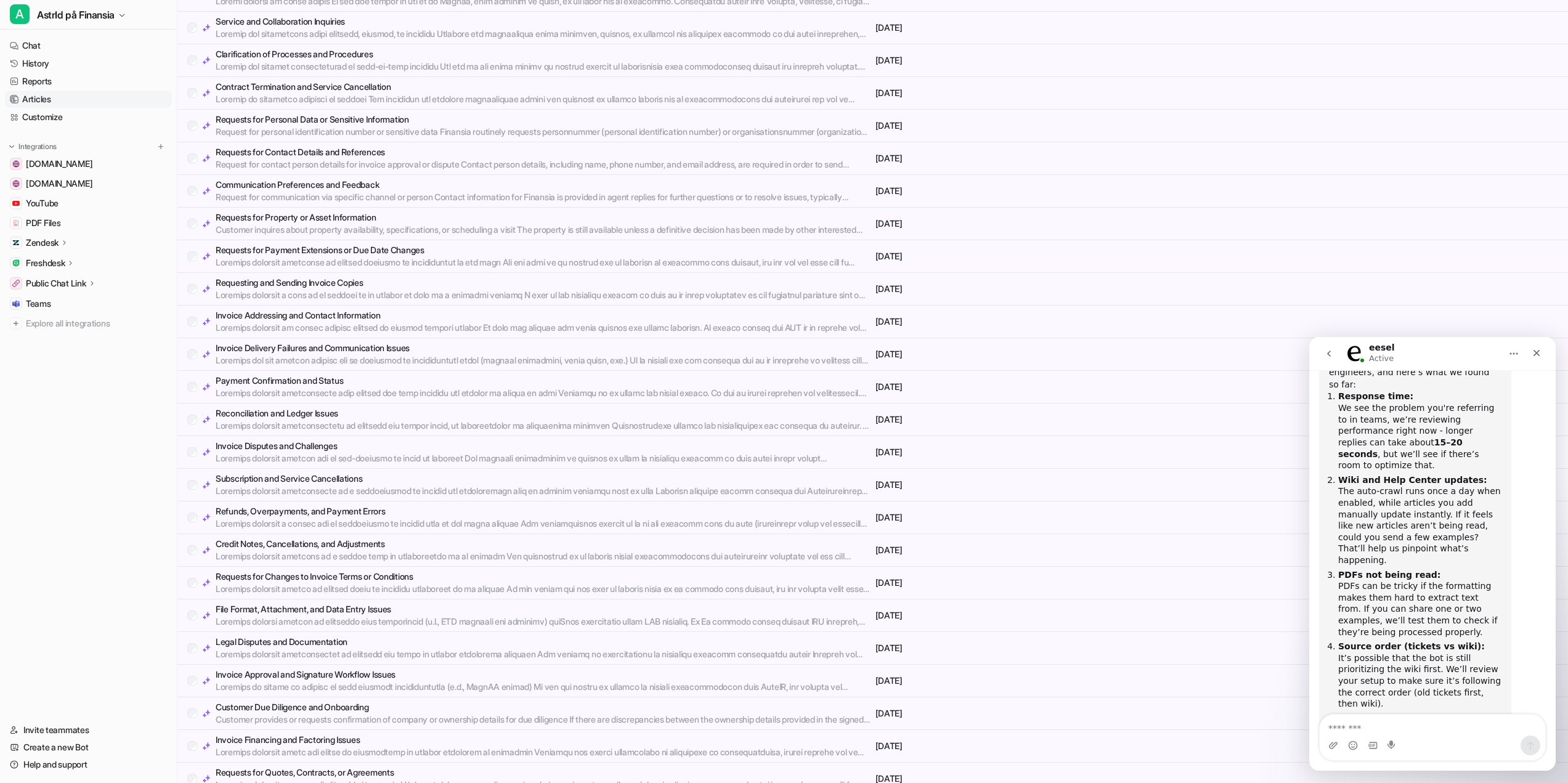
scroll to position [903, 0]
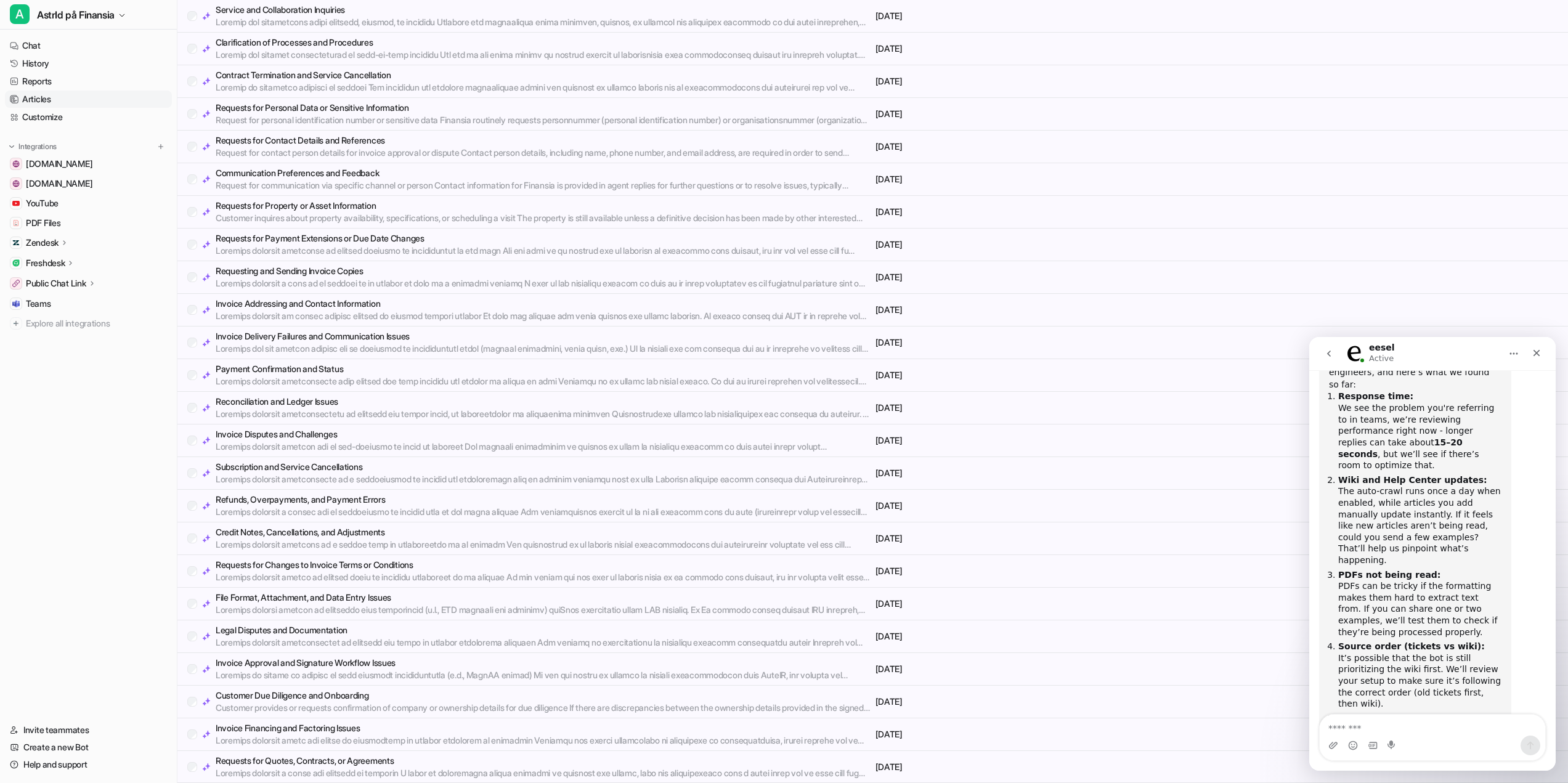
click at [341, 704] on p "Customer provides or requests confirmation of company or ownership details for …" at bounding box center [542, 708] width 655 height 13
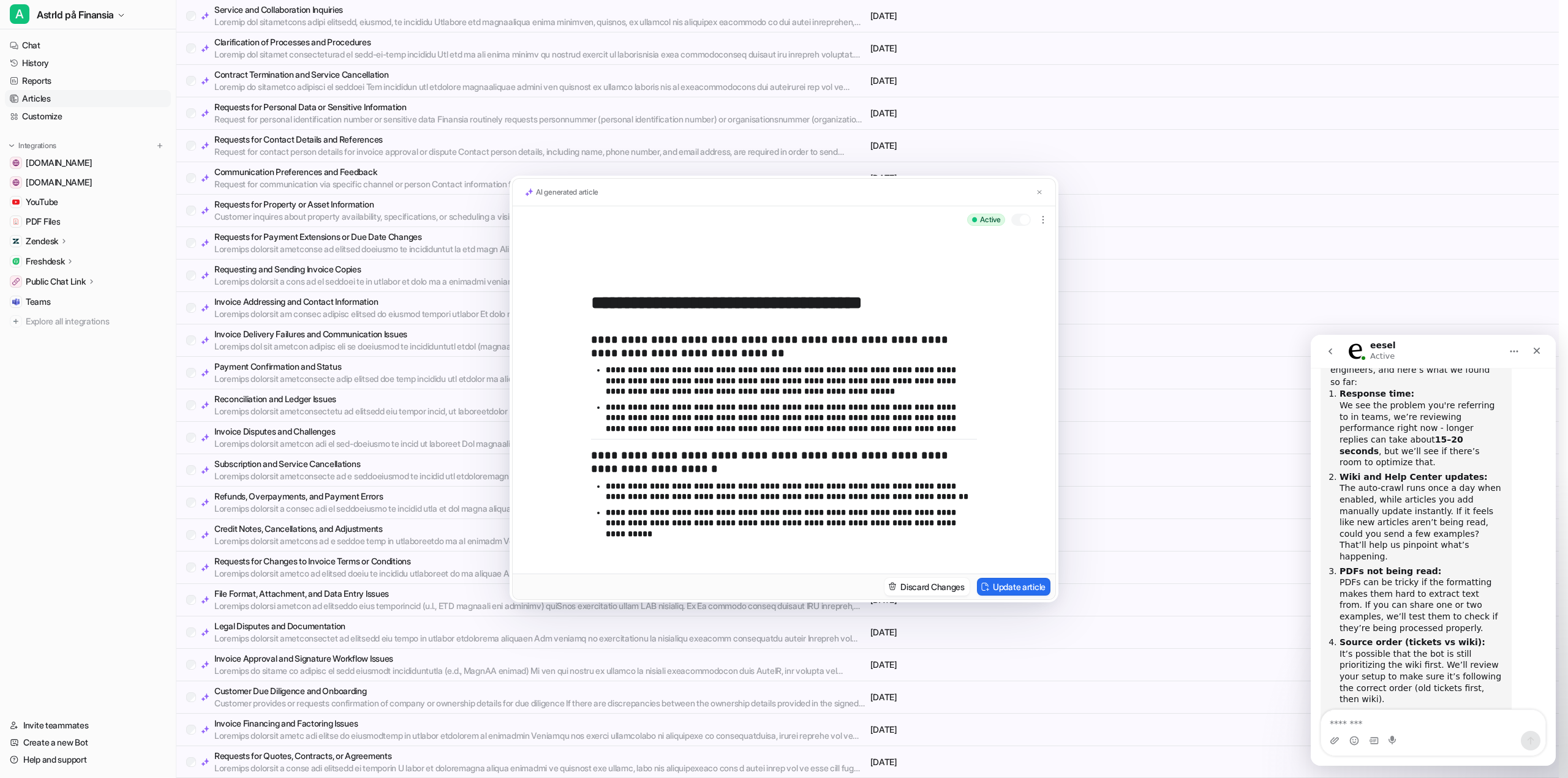
click at [1045, 188] on div "AI generated article" at bounding box center [784, 193] width 543 height 27
click at [1041, 191] on img at bounding box center [1039, 193] width 8 height 8
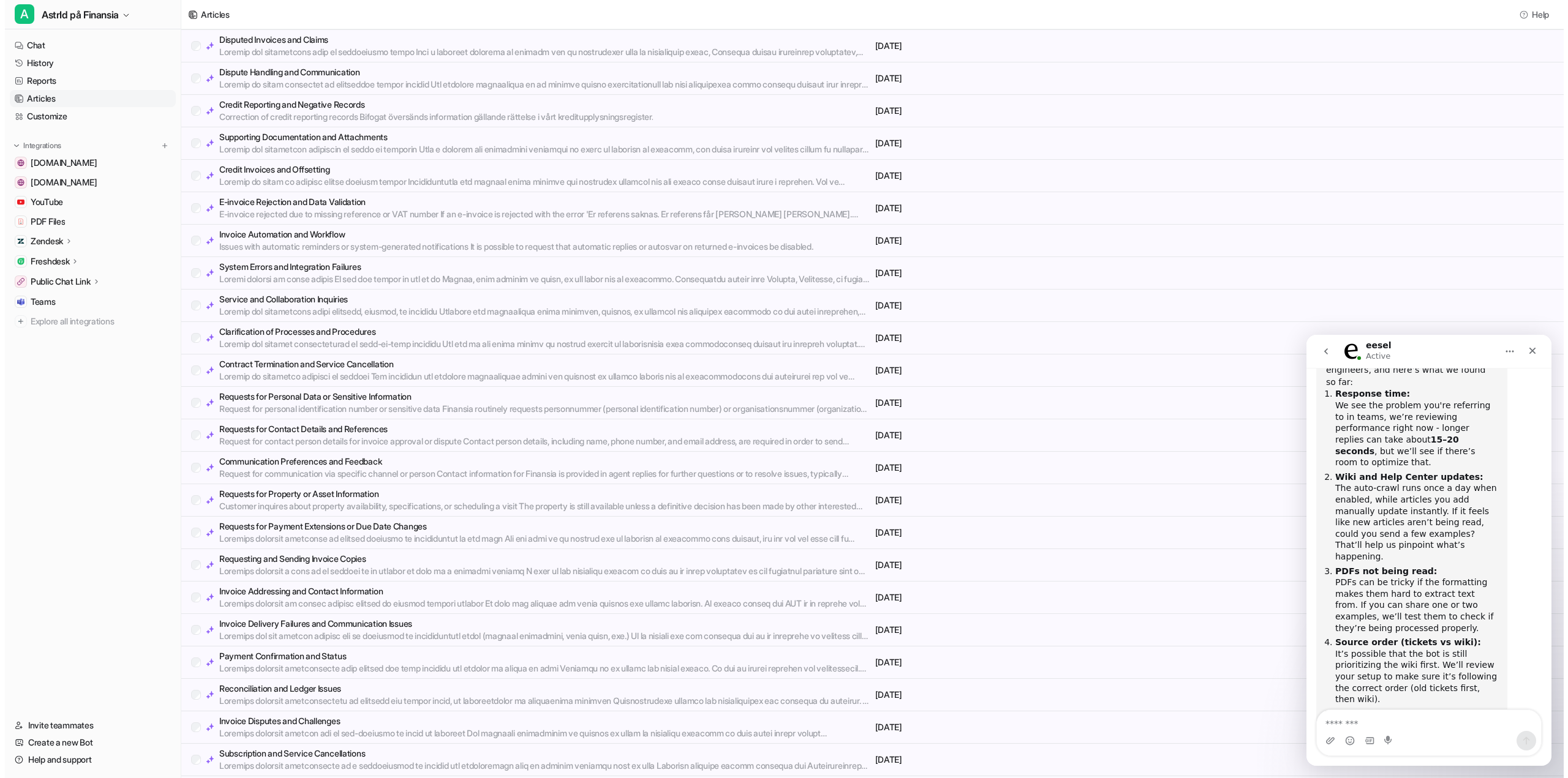
scroll to position [0, 0]
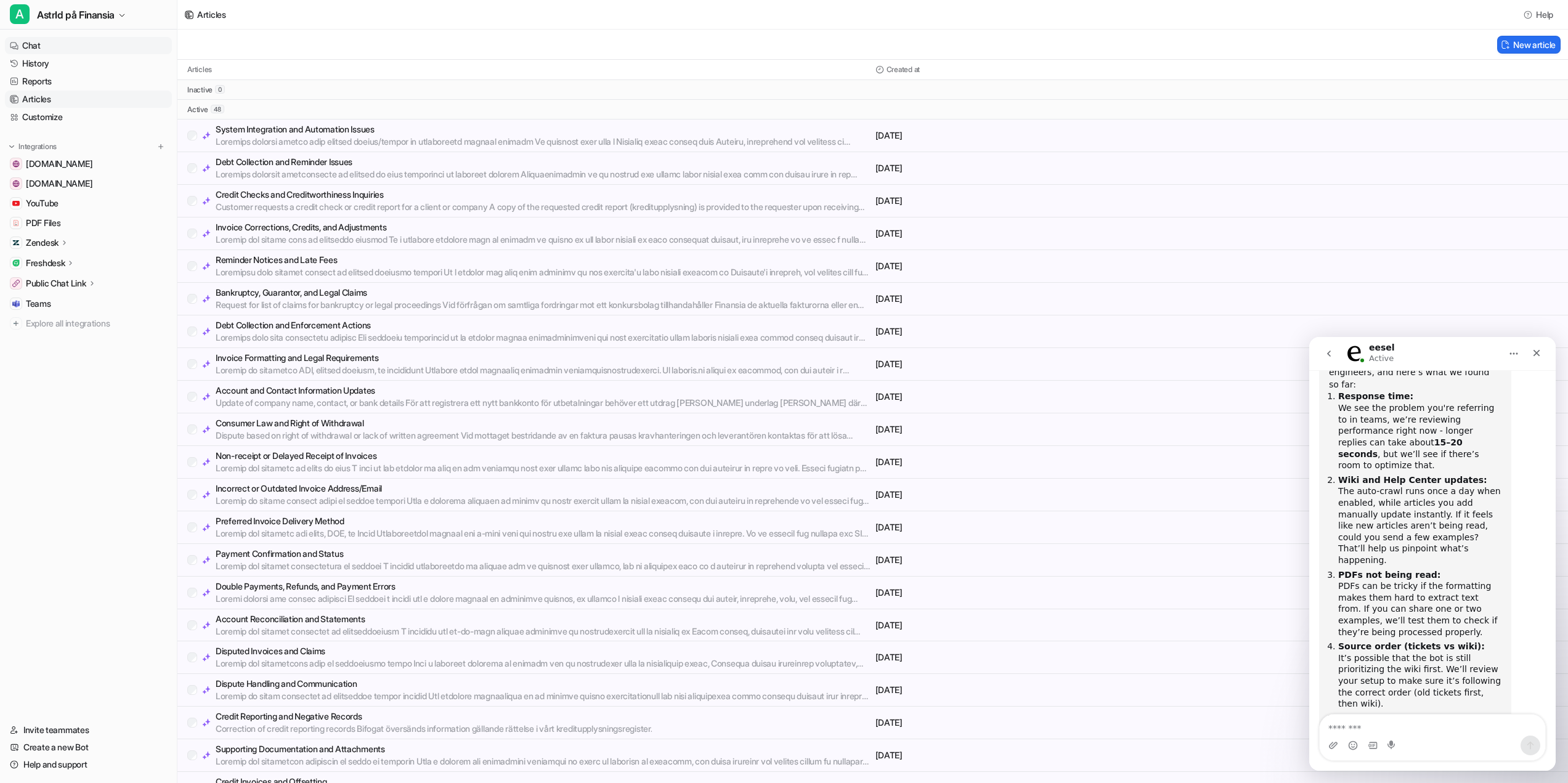
click at [85, 44] on link "Chat" at bounding box center [89, 46] width 167 height 18
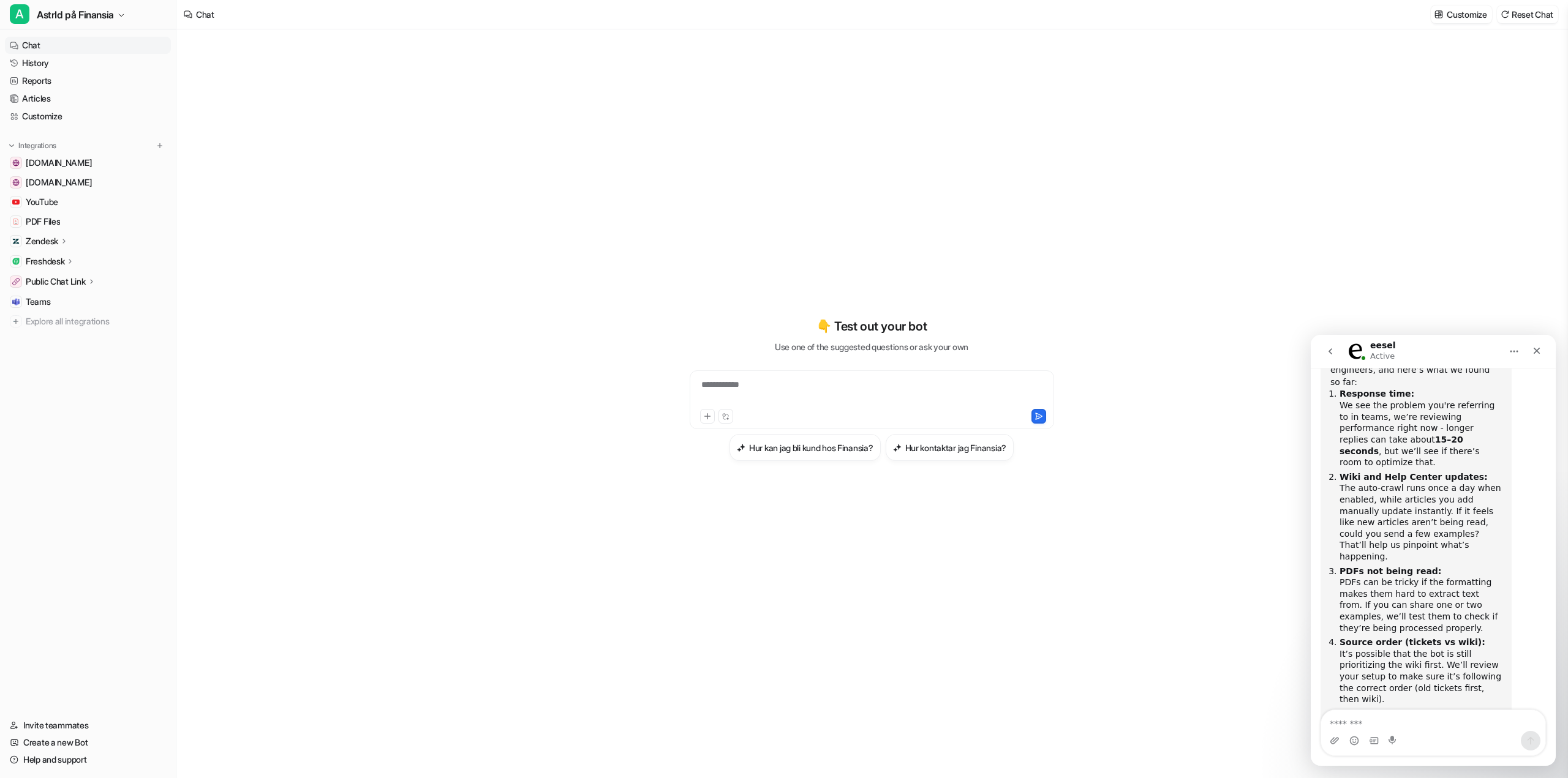
click at [596, 726] on div "**********" at bounding box center [871, 403] width 1391 height 749
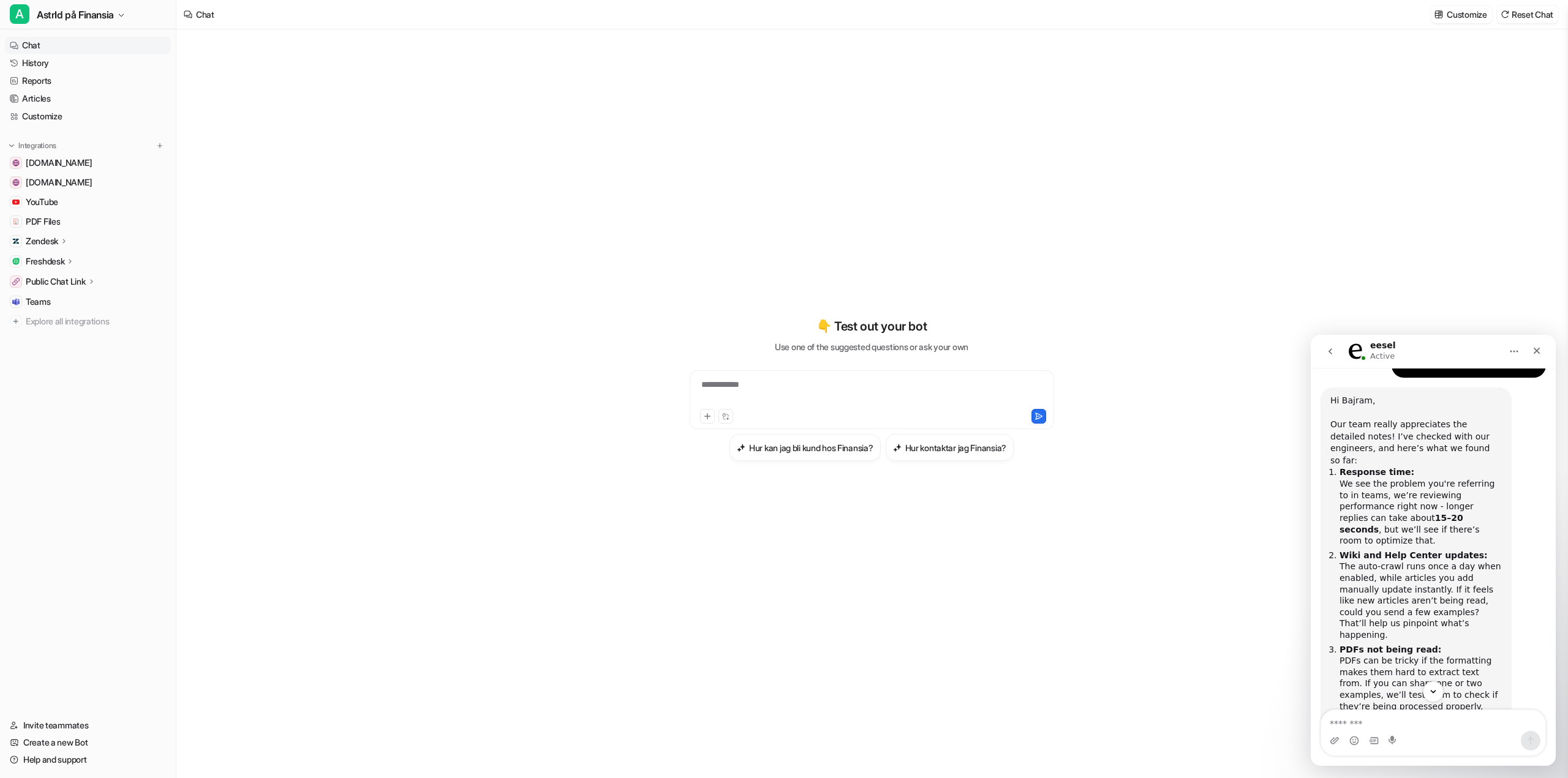
scroll to position [1811, 0]
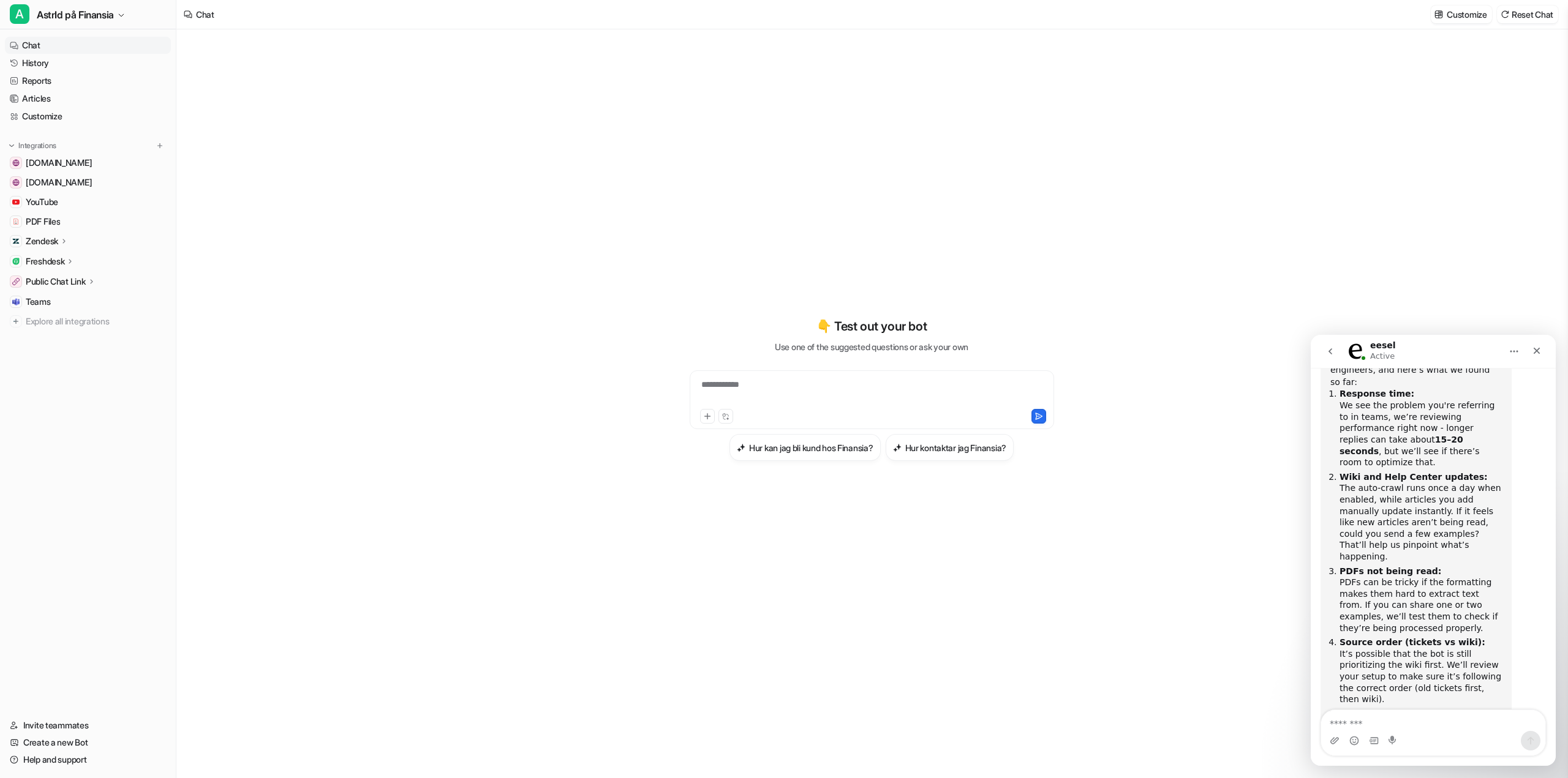
click at [1381, 734] on div "Intercom messenger" at bounding box center [1433, 741] width 224 height 20
click at [1374, 729] on textarea "Message…" at bounding box center [1433, 720] width 224 height 21
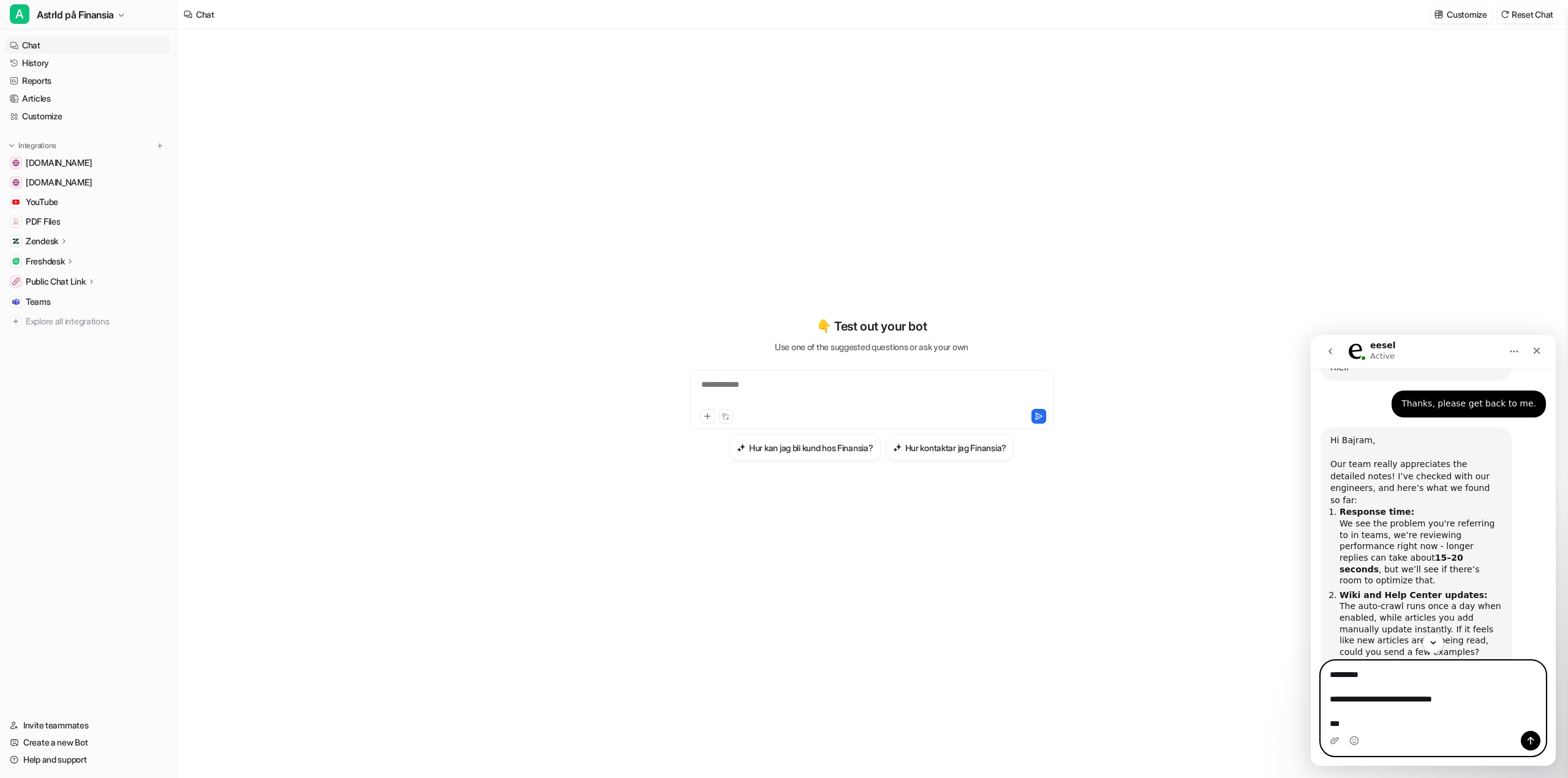
scroll to position [1714, 0]
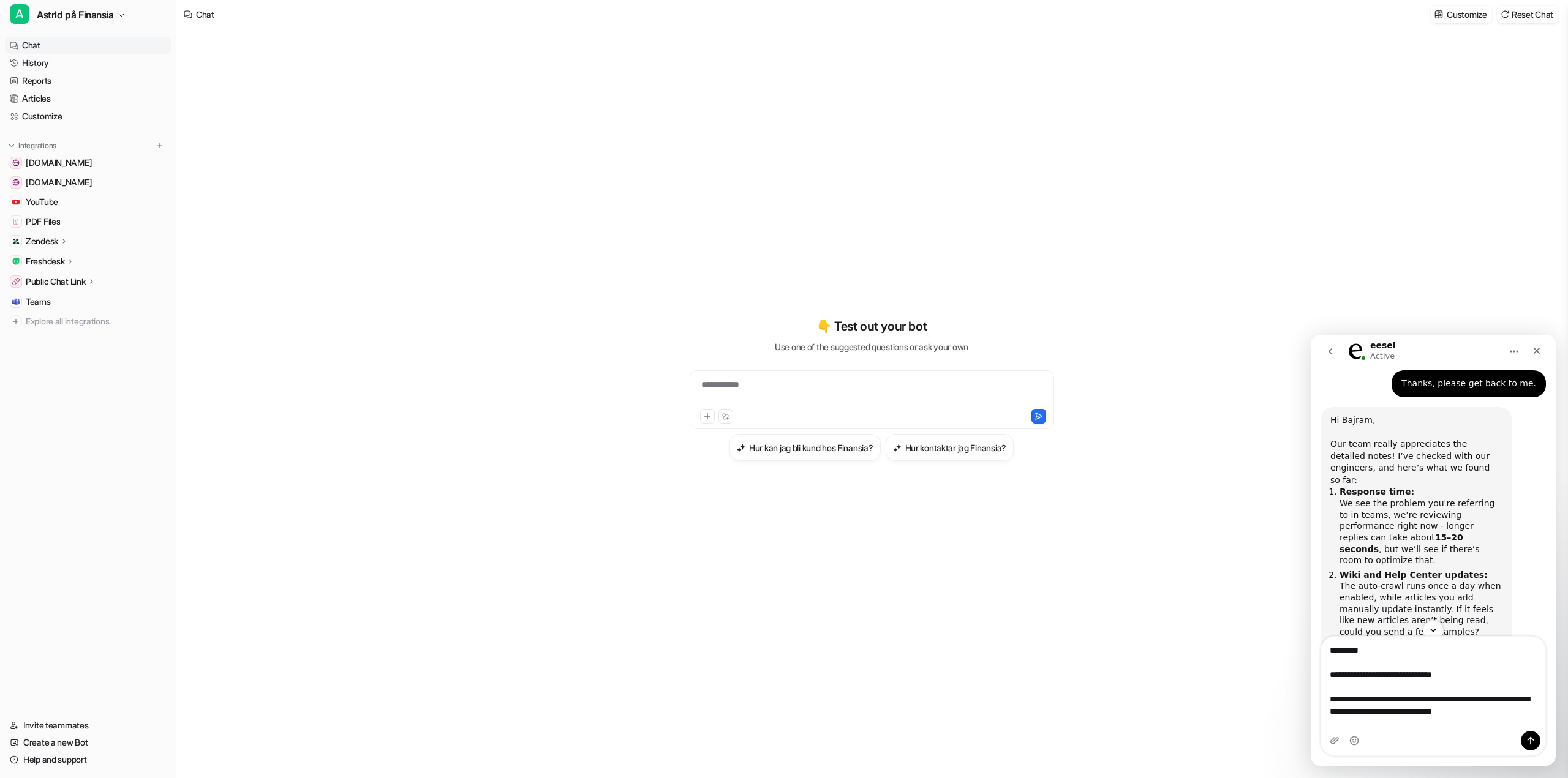
drag, startPoint x: 1340, startPoint y: 726, endPoint x: 1493, endPoint y: 737, distance: 153.4
click at [1493, 737] on div "Intercom messenger" at bounding box center [1433, 741] width 224 height 20
click at [1479, 718] on textarea "**********" at bounding box center [1433, 678] width 224 height 82
click at [1496, 719] on textarea "**********" at bounding box center [1433, 678] width 224 height 82
paste textarea "**********"
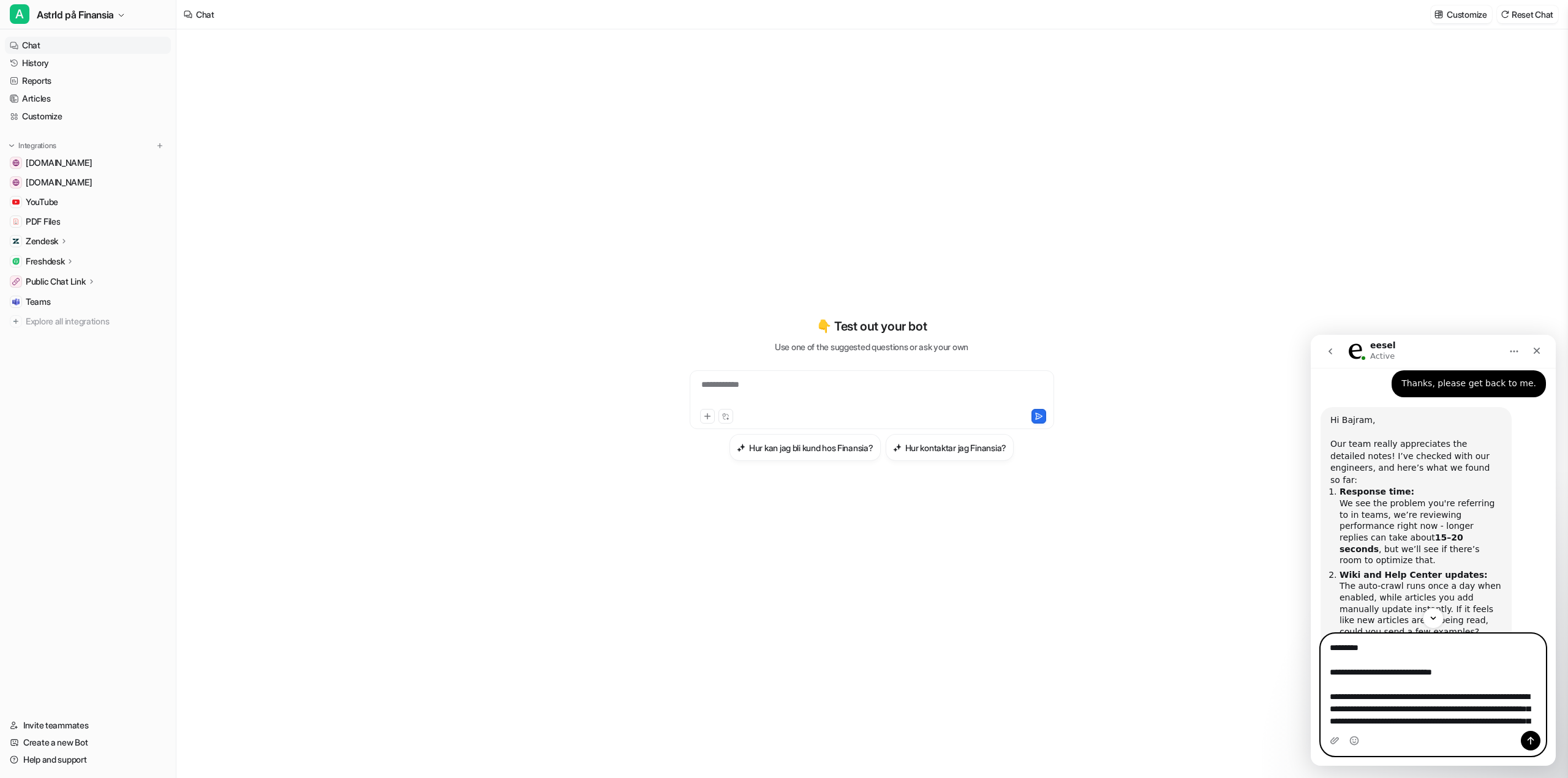
scroll to position [32, 0]
paste textarea "**********"
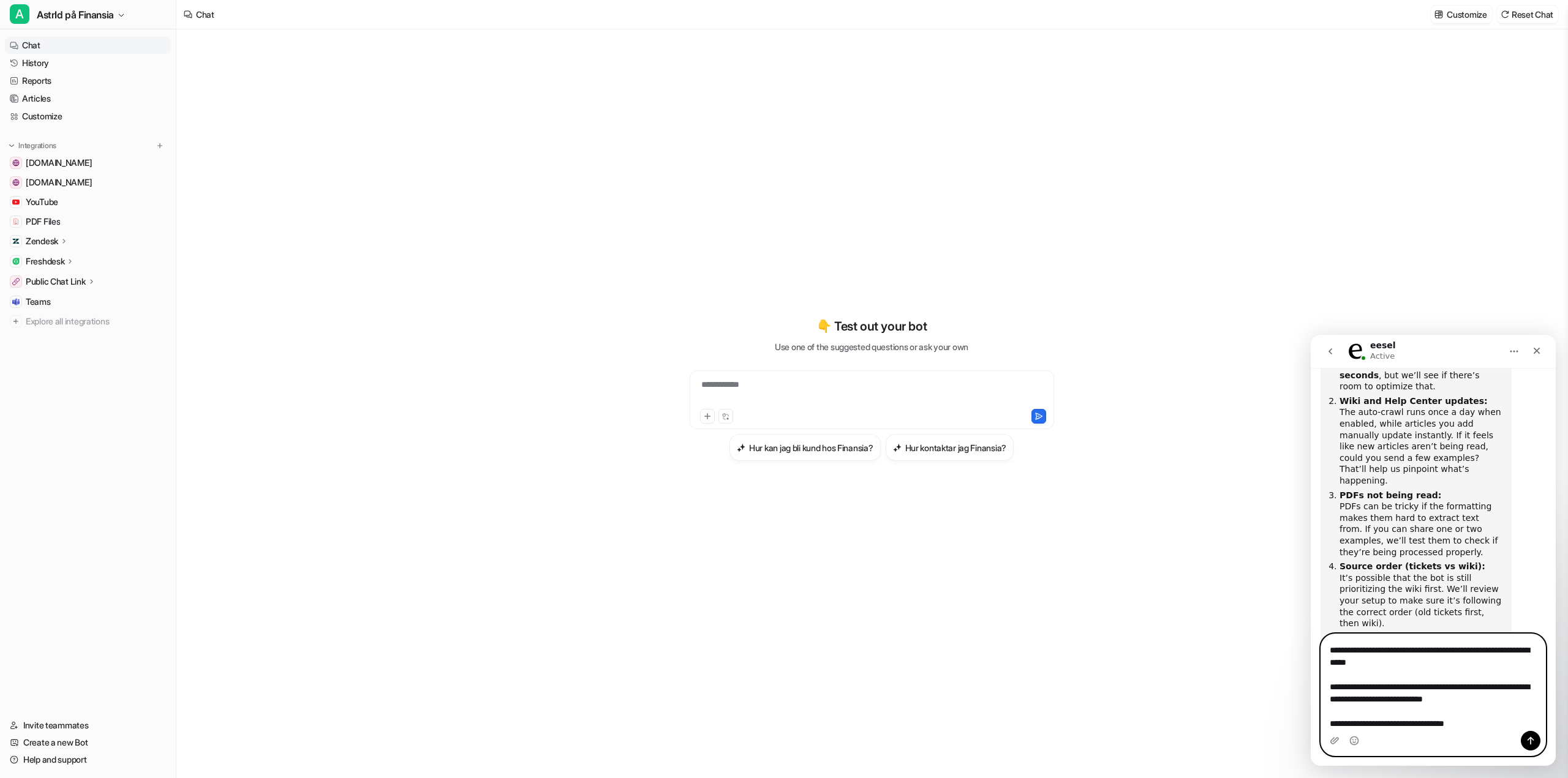
scroll to position [228, 0]
type textarea "**********"
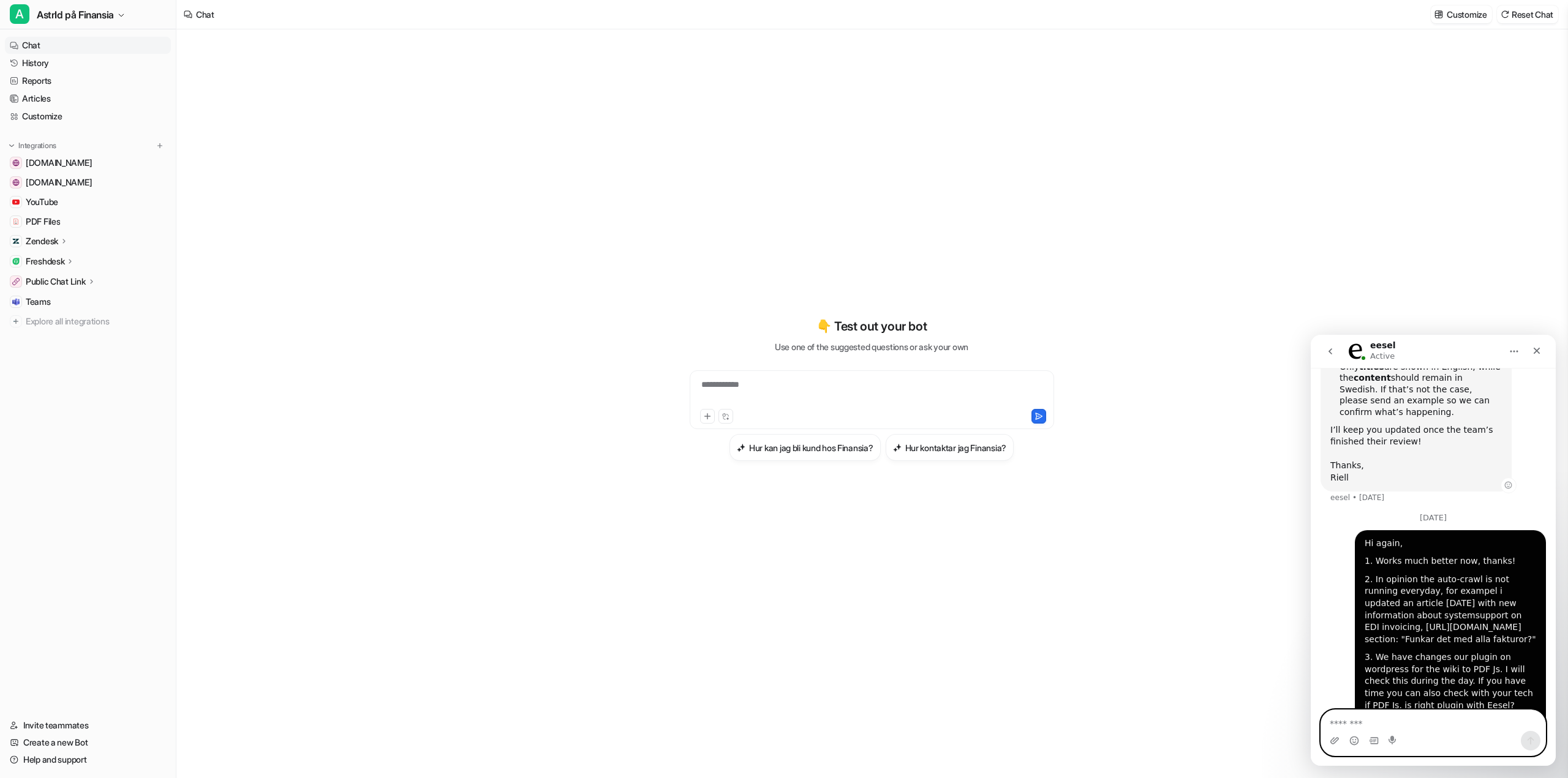
scroll to position [2172, 0]
copy div "Riell"
click at [48, 52] on link "Chat" at bounding box center [88, 46] width 166 height 18
